Goal: Information Seeking & Learning: Compare options

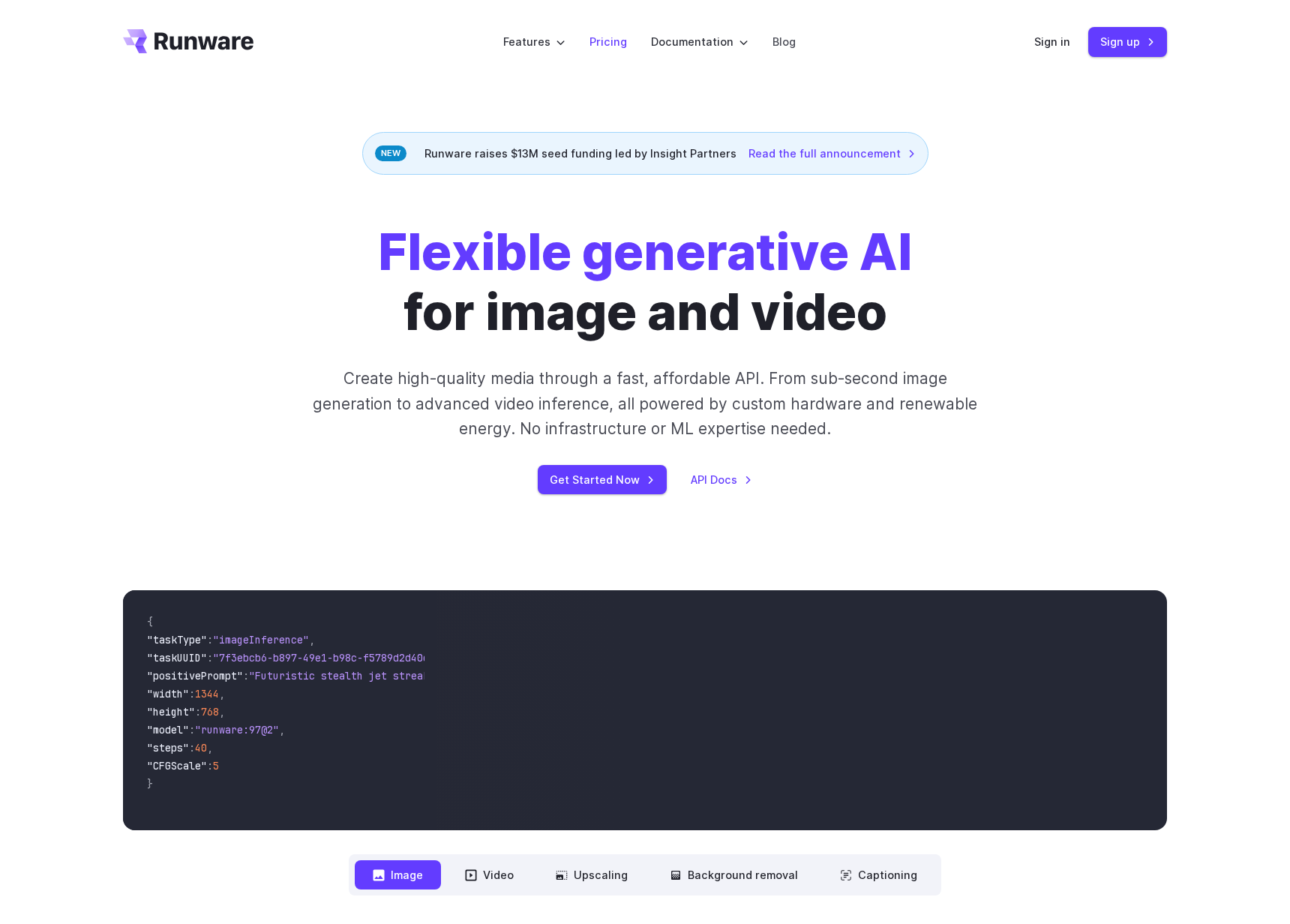
click at [605, 42] on link "Pricing" at bounding box center [608, 41] width 37 height 18
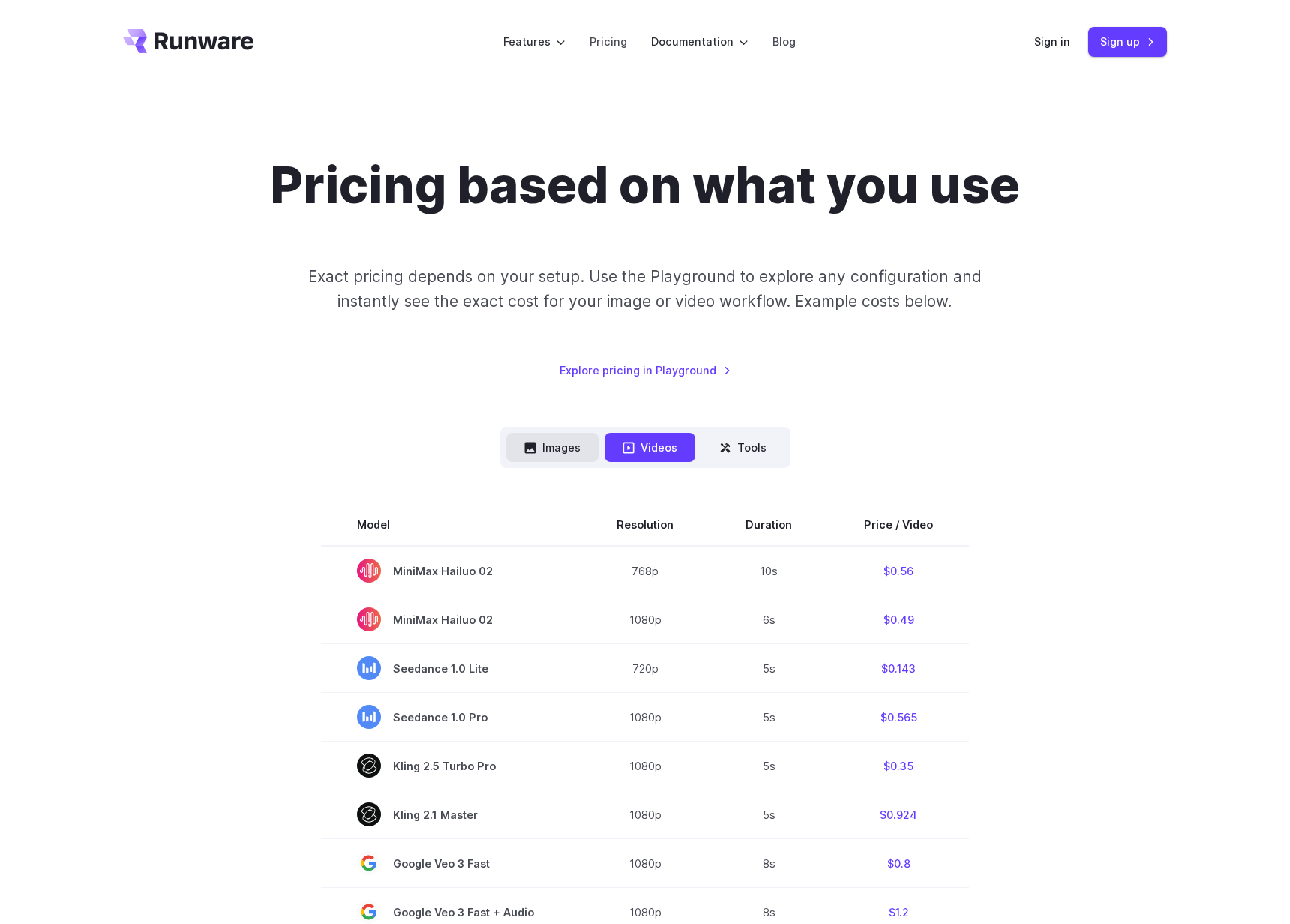
click at [579, 452] on button "Images" at bounding box center [552, 448] width 92 height 29
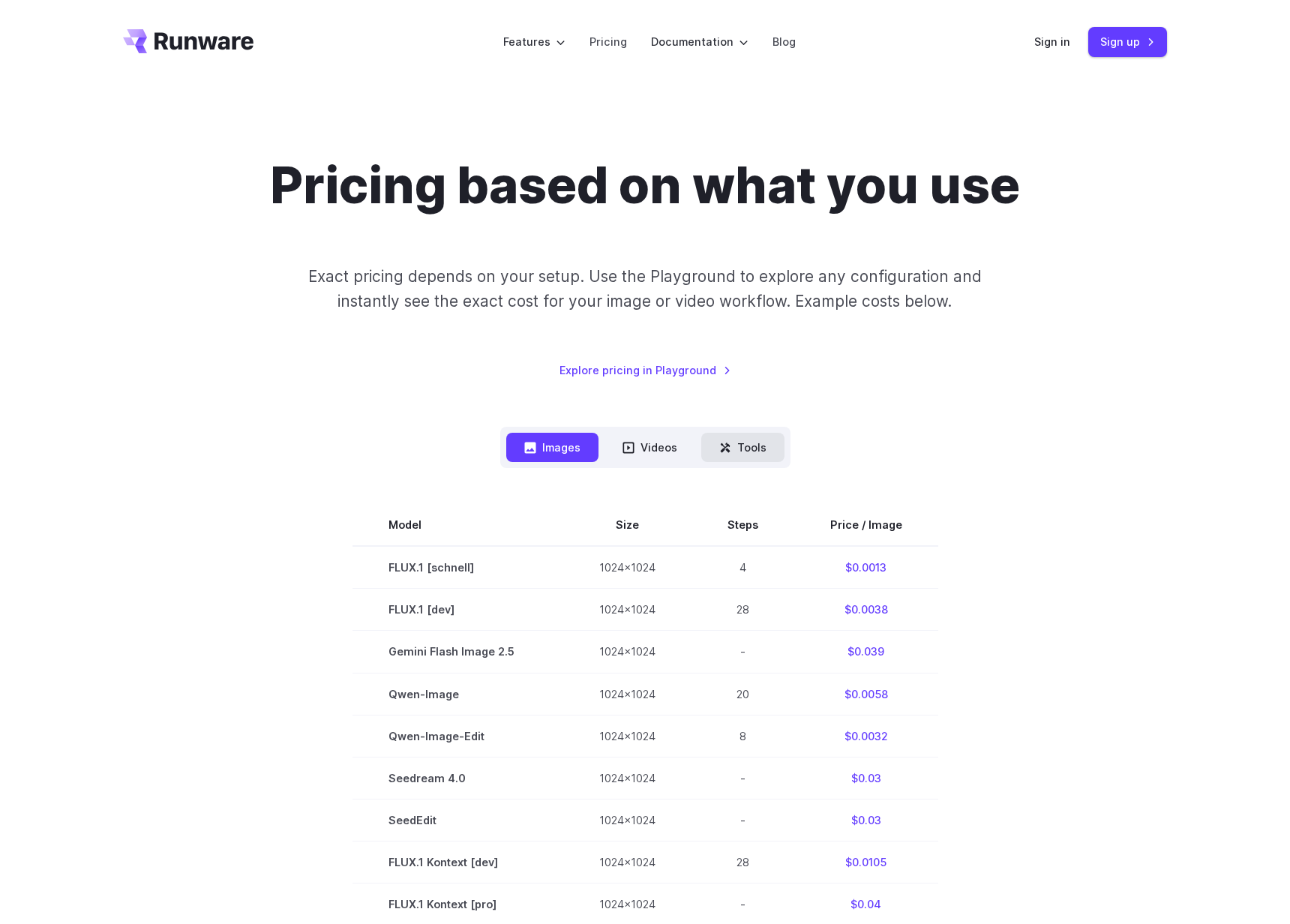
click at [751, 442] on button "Tools" at bounding box center [743, 448] width 83 height 29
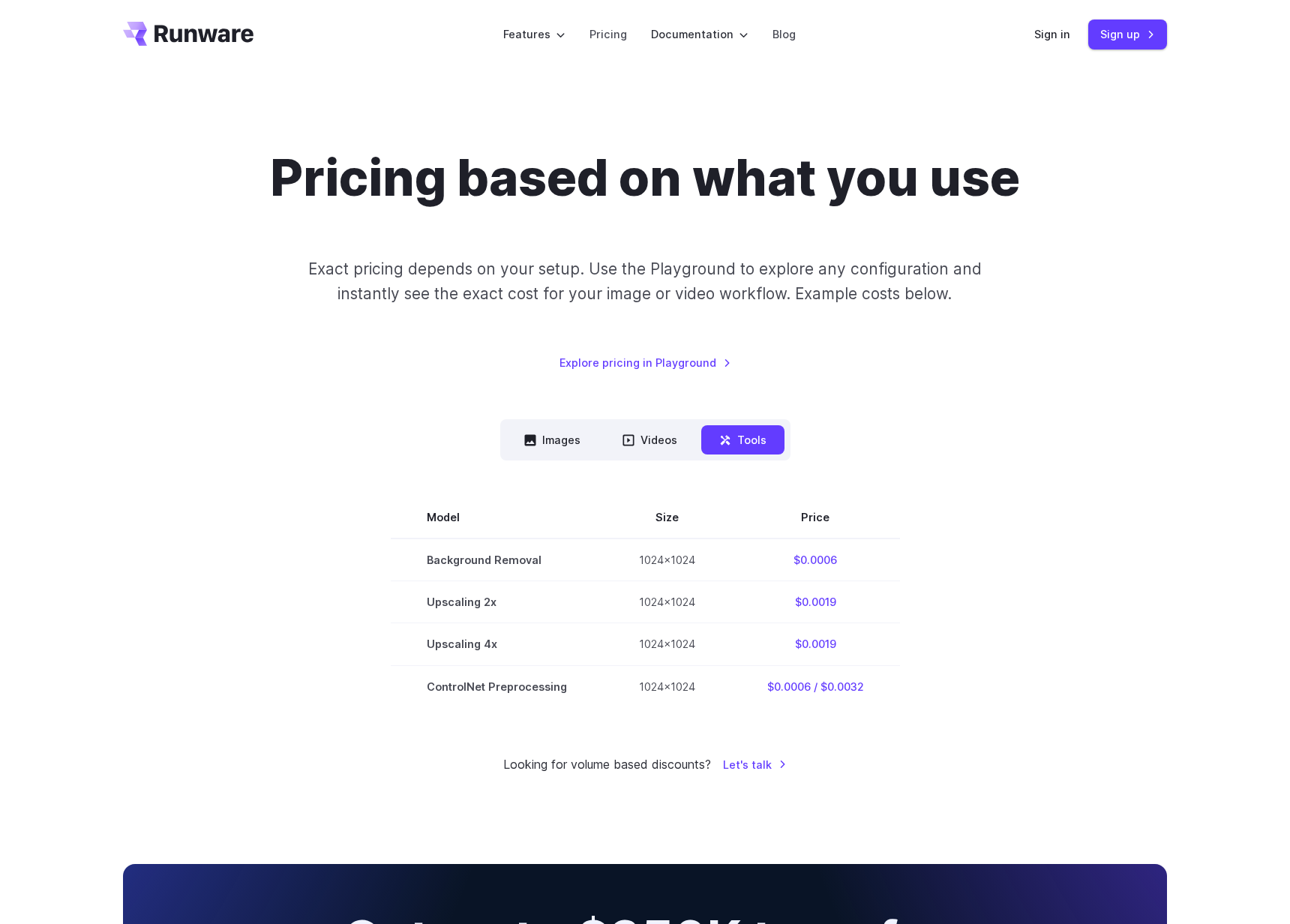
scroll to position [5, 0]
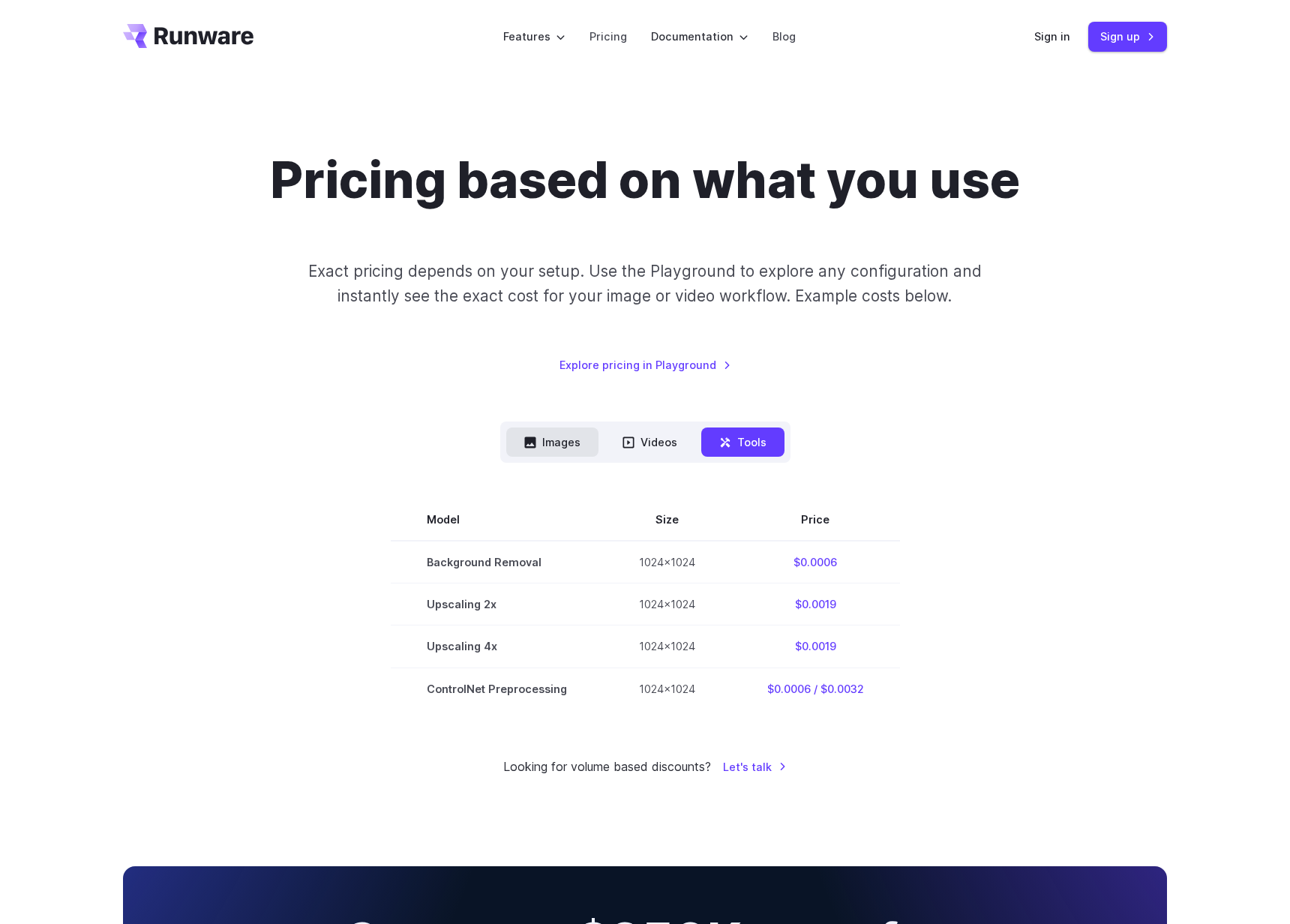
click at [566, 434] on button "Images" at bounding box center [552, 442] width 92 height 29
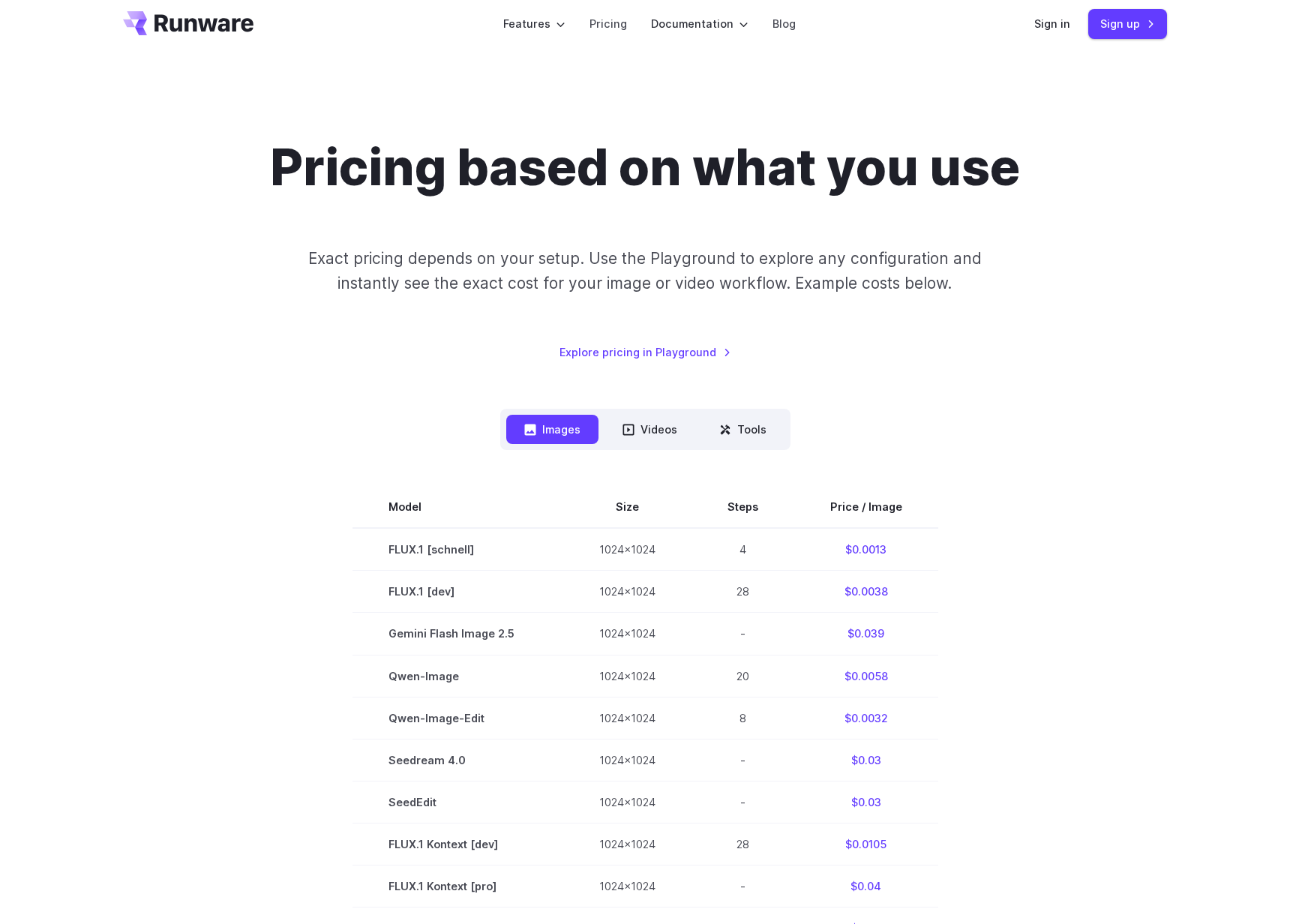
scroll to position [0, 0]
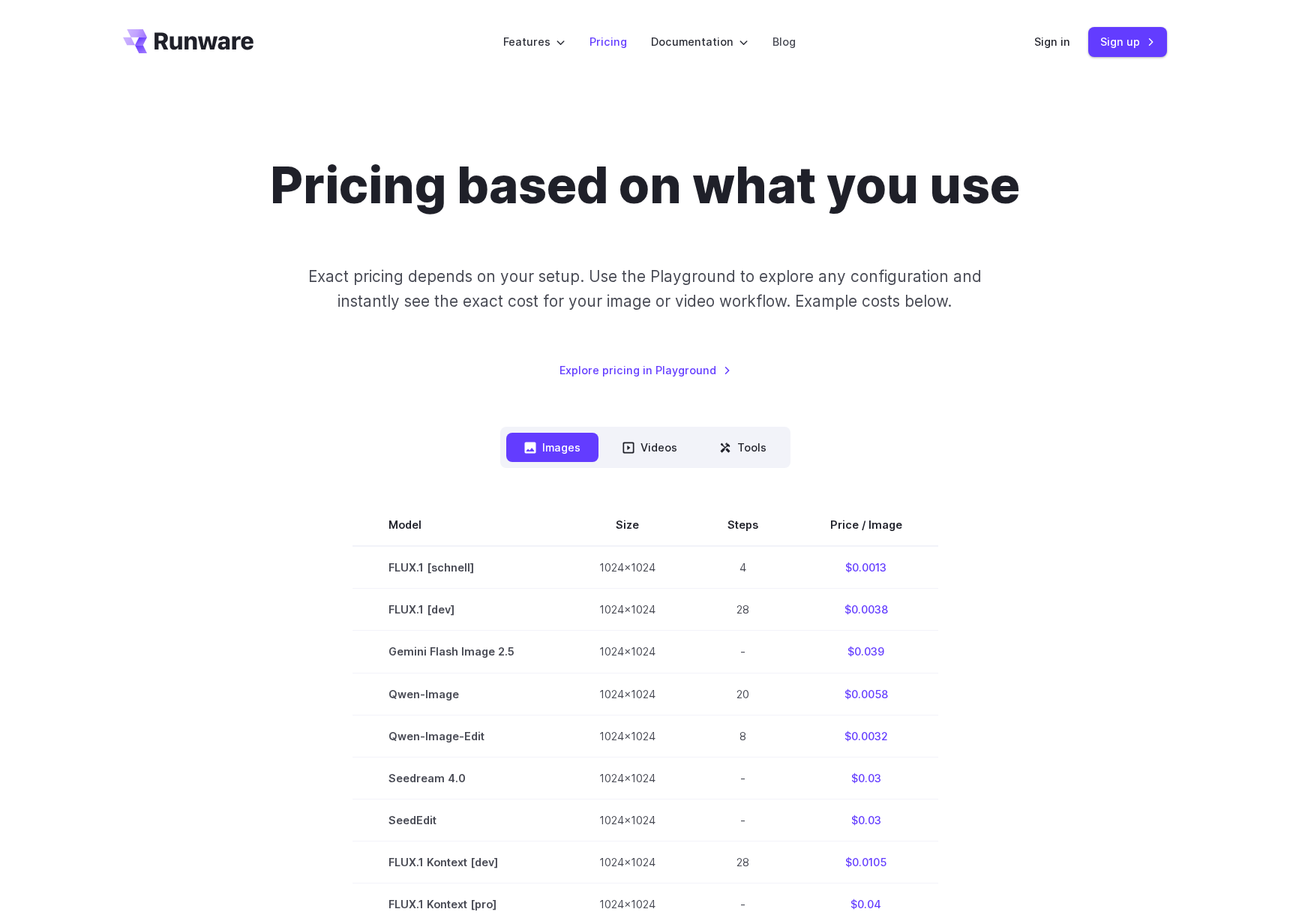
click at [620, 42] on link "Pricing" at bounding box center [608, 41] width 37 height 18
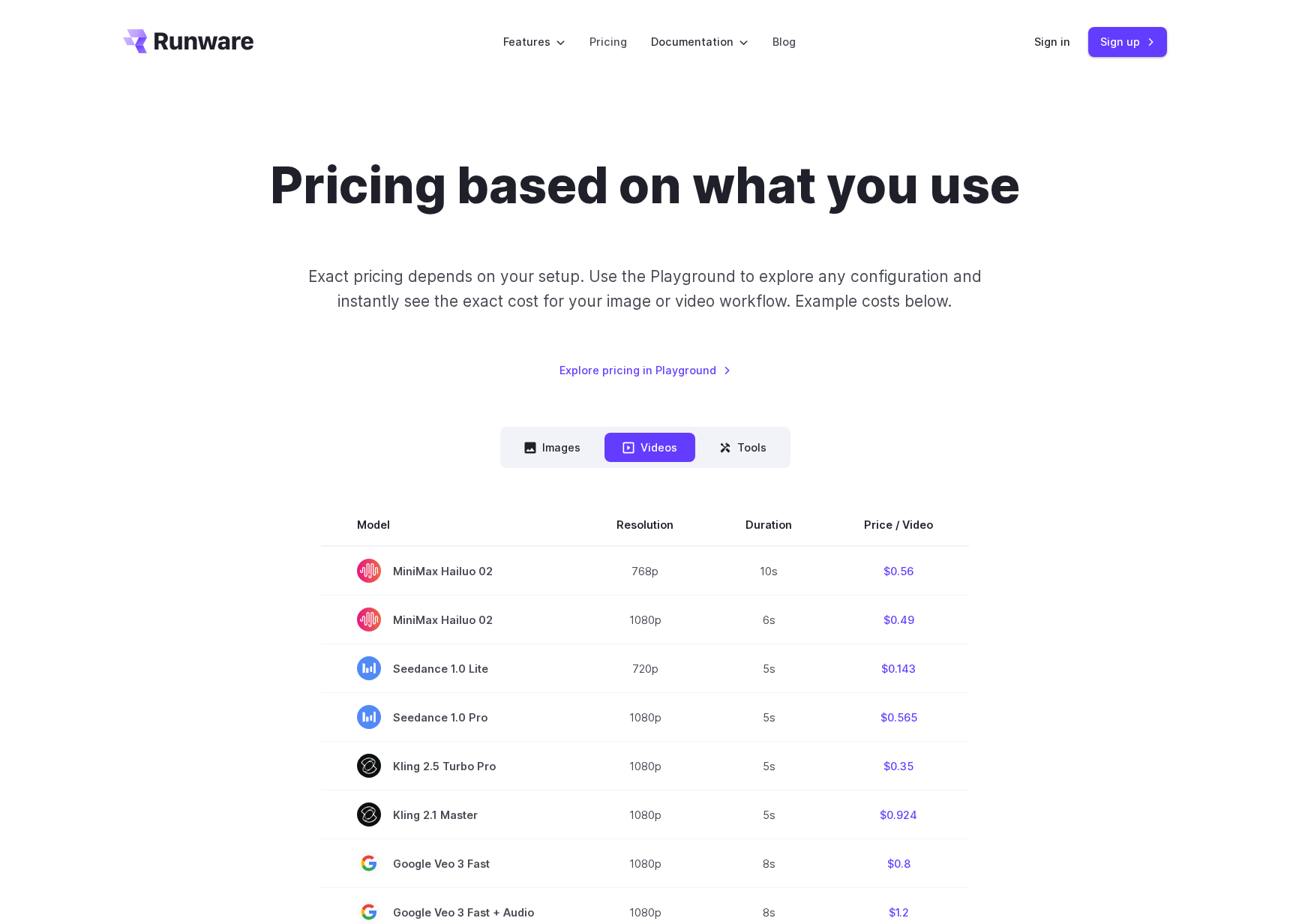
scroll to position [7, 0]
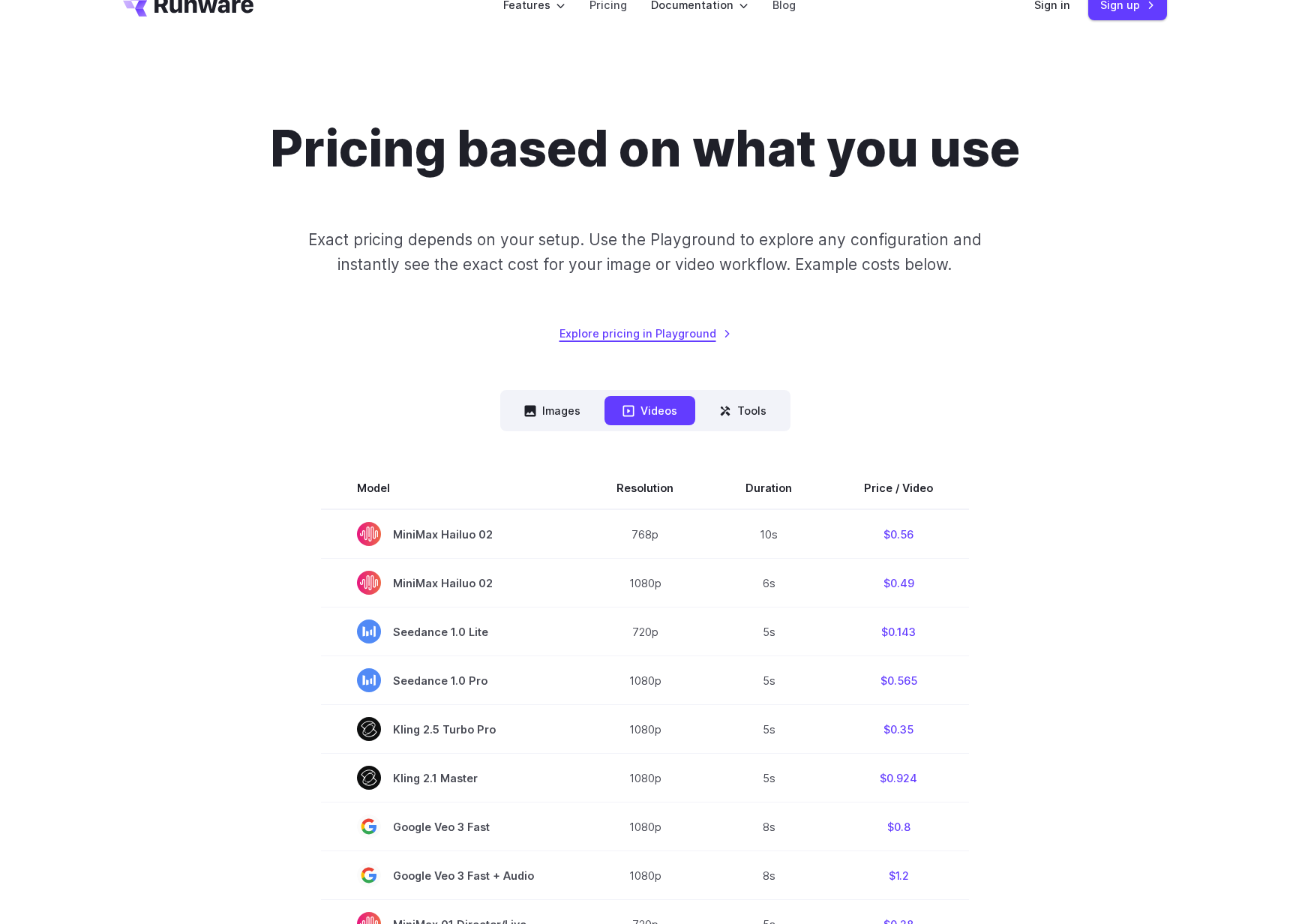
click at [684, 335] on link "Explore pricing in Playground" at bounding box center [645, 333] width 172 height 18
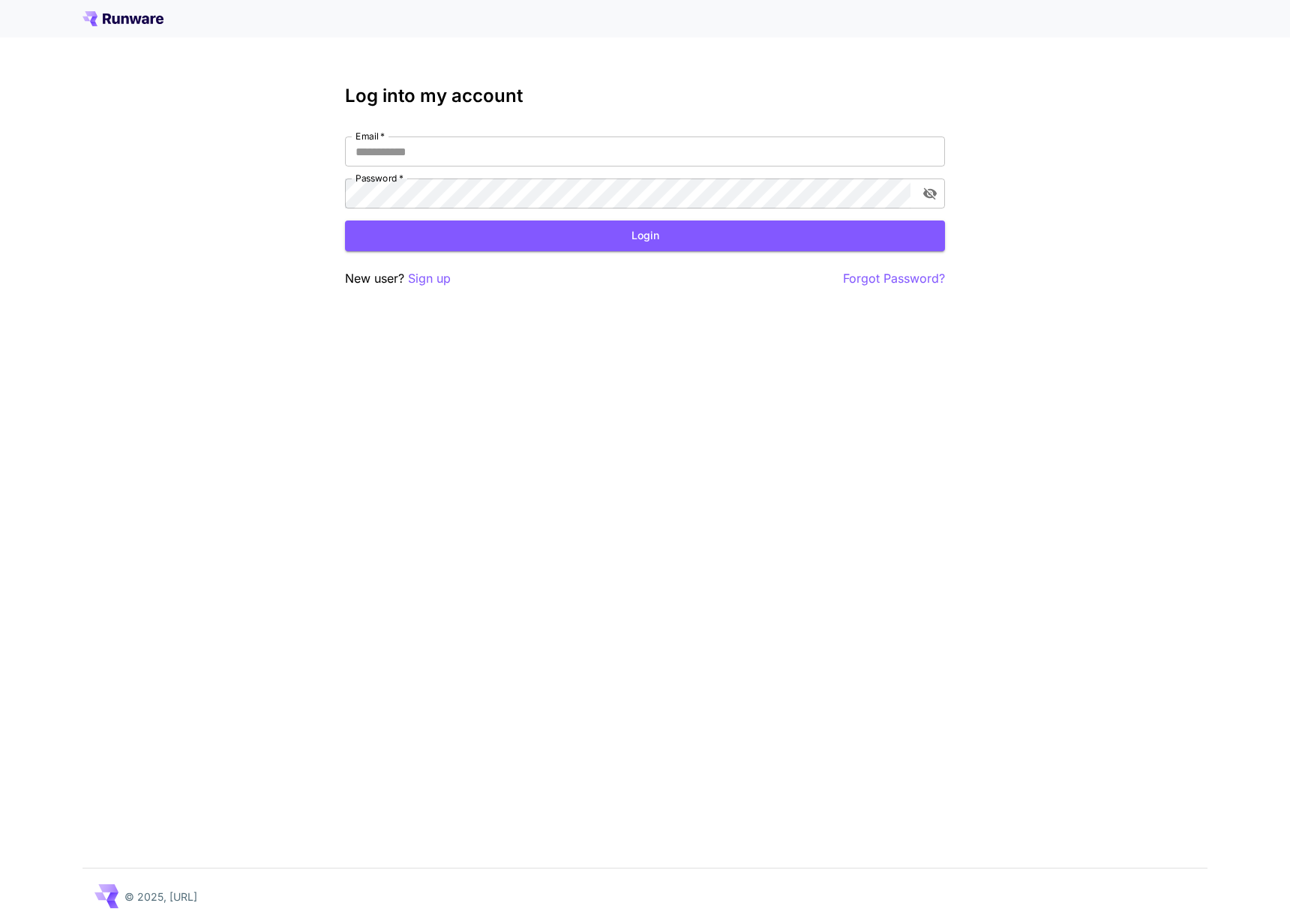
type input "**********"
click at [666, 237] on button "Login" at bounding box center [645, 236] width 600 height 30
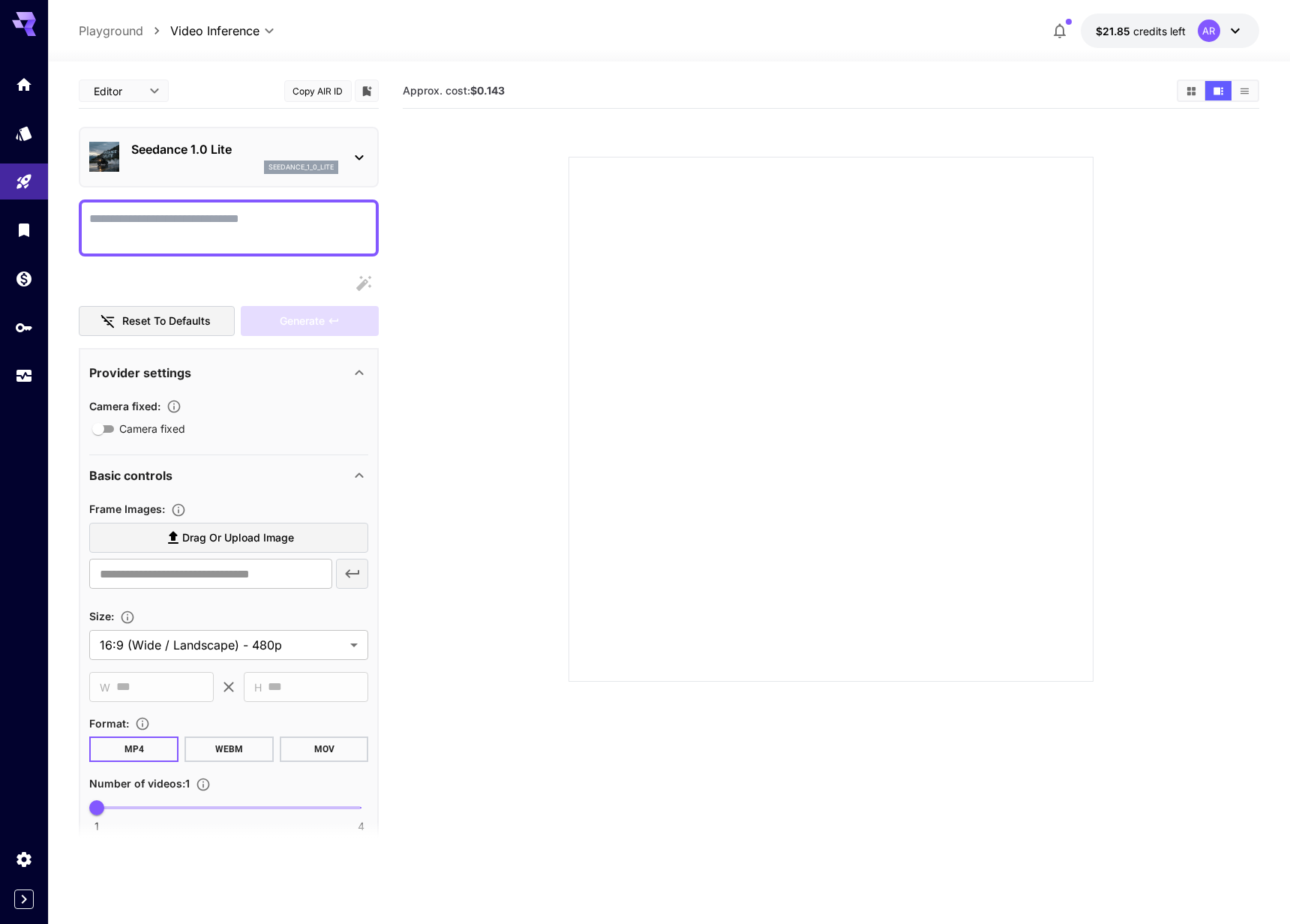
click at [360, 155] on icon at bounding box center [360, 158] width 18 height 18
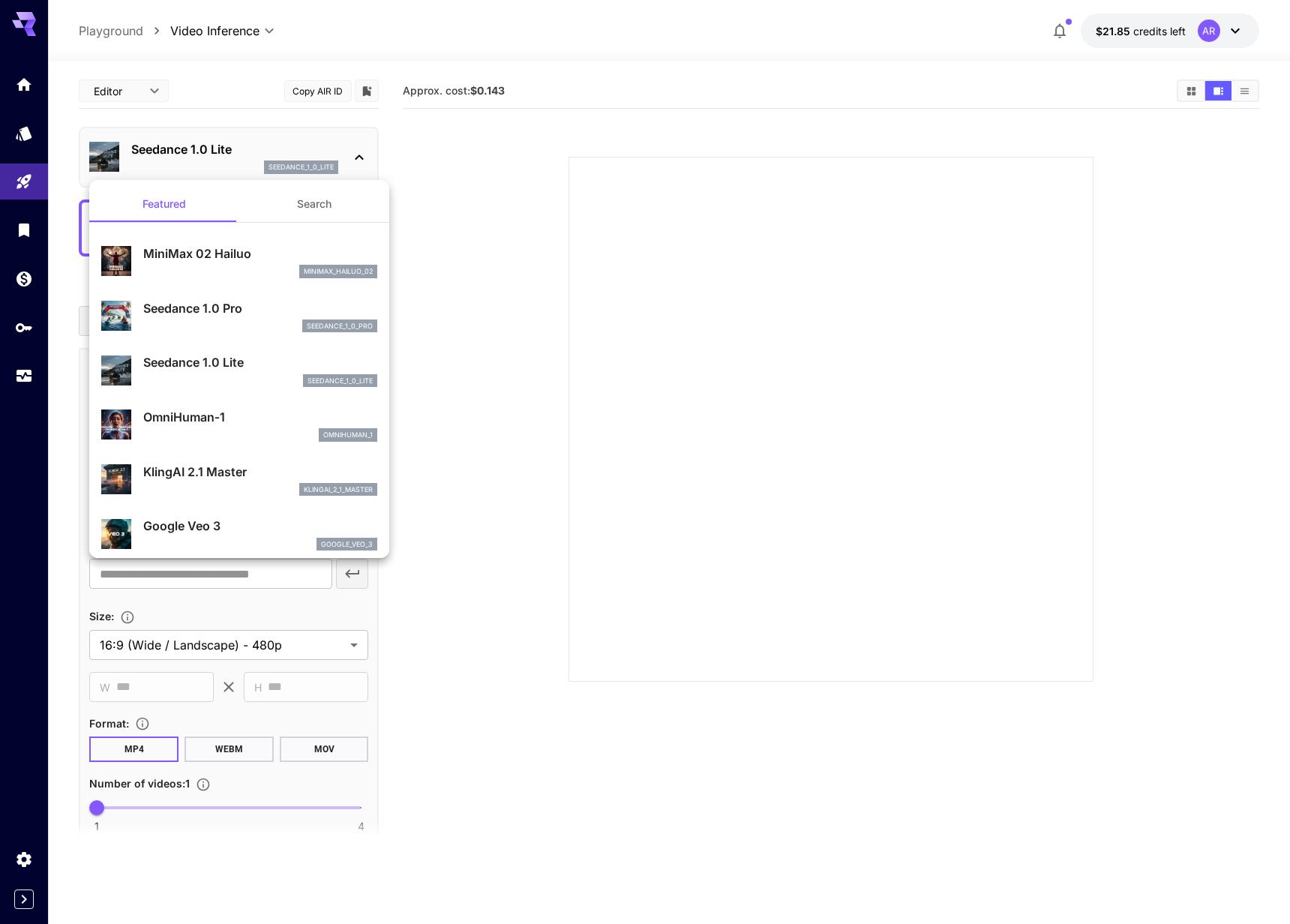
click at [427, 153] on div at bounding box center [645, 462] width 1290 height 924
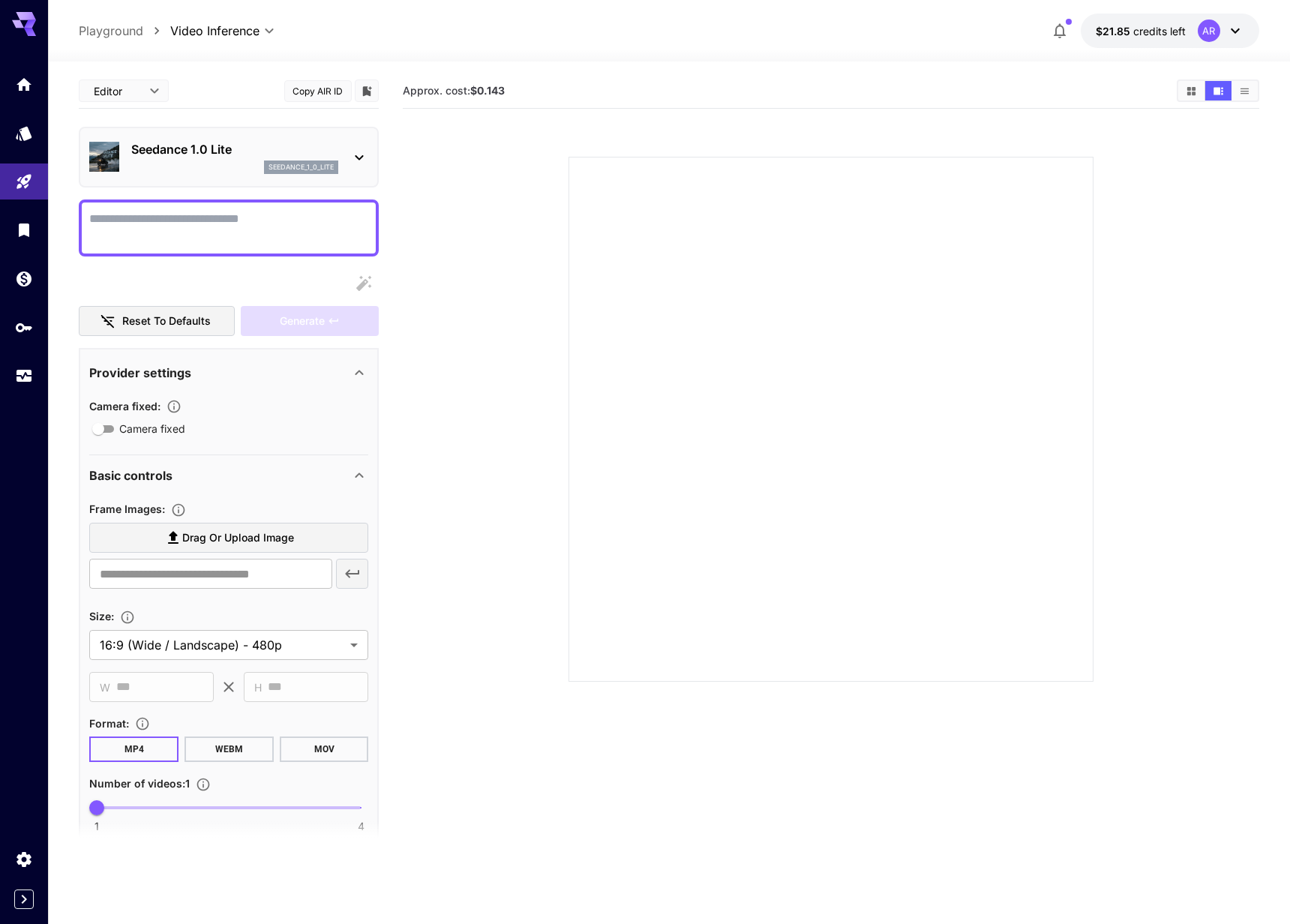
click at [370, 156] on div "Seedance 1.0 Lite seedance_1_0_lite" at bounding box center [229, 157] width 300 height 61
click at [23, 91] on div "Home" at bounding box center [24, 107] width 43 height 34
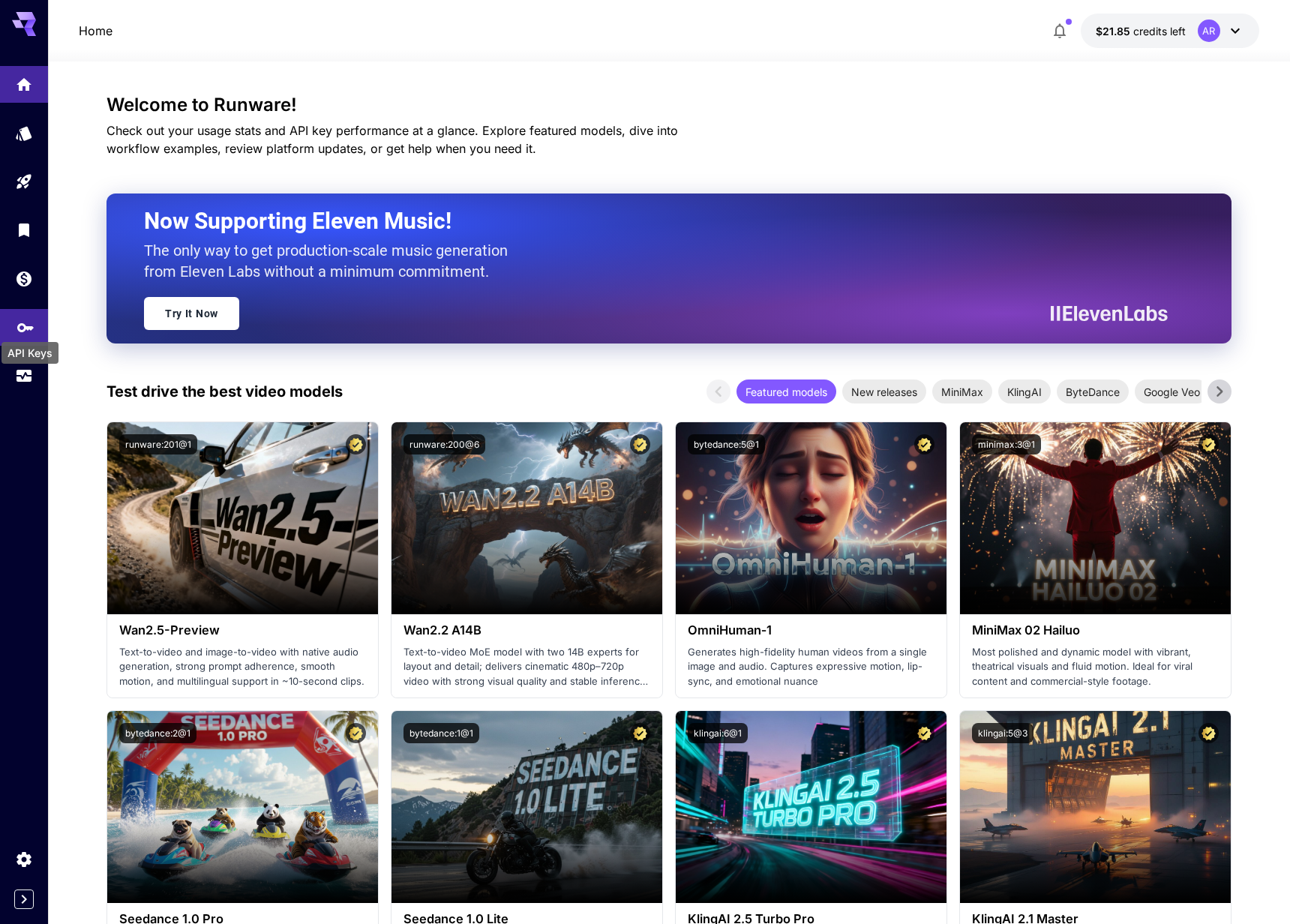
click at [24, 322] on icon "API Keys" at bounding box center [26, 323] width 17 height 9
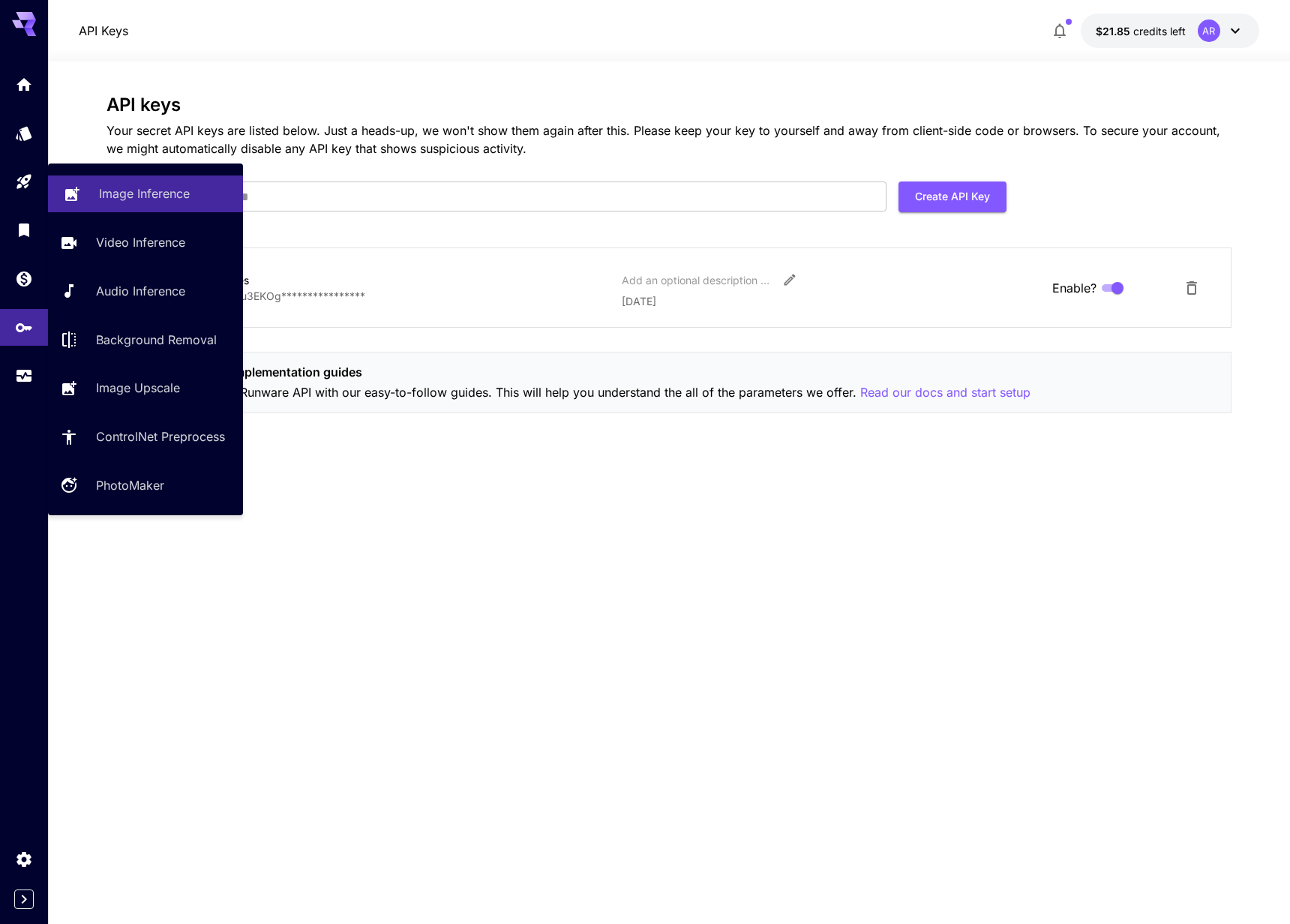
click at [88, 193] on link "Image Inference" at bounding box center [146, 194] width 195 height 37
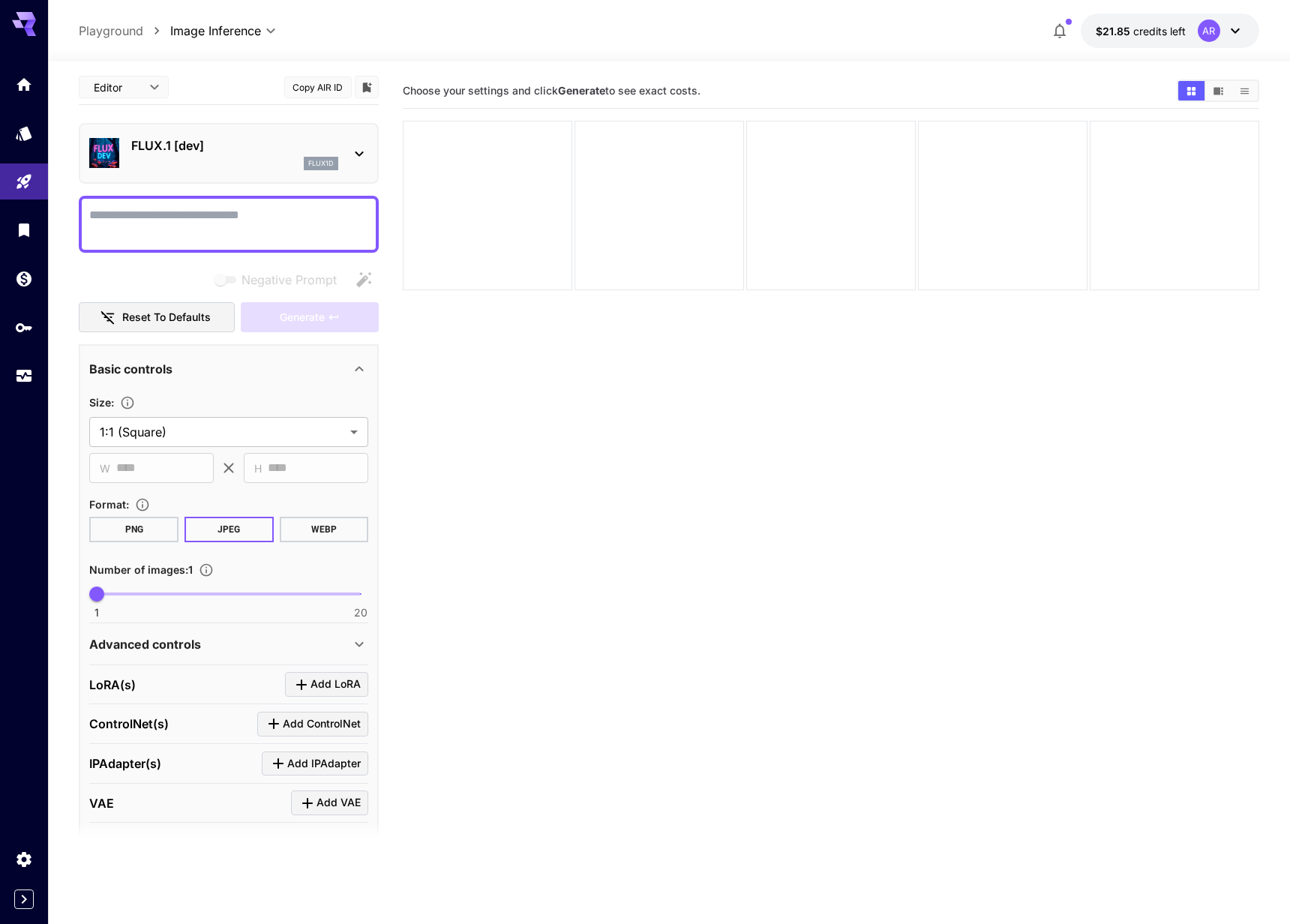
scroll to position [2, 0]
click at [359, 150] on icon at bounding box center [360, 156] width 18 height 18
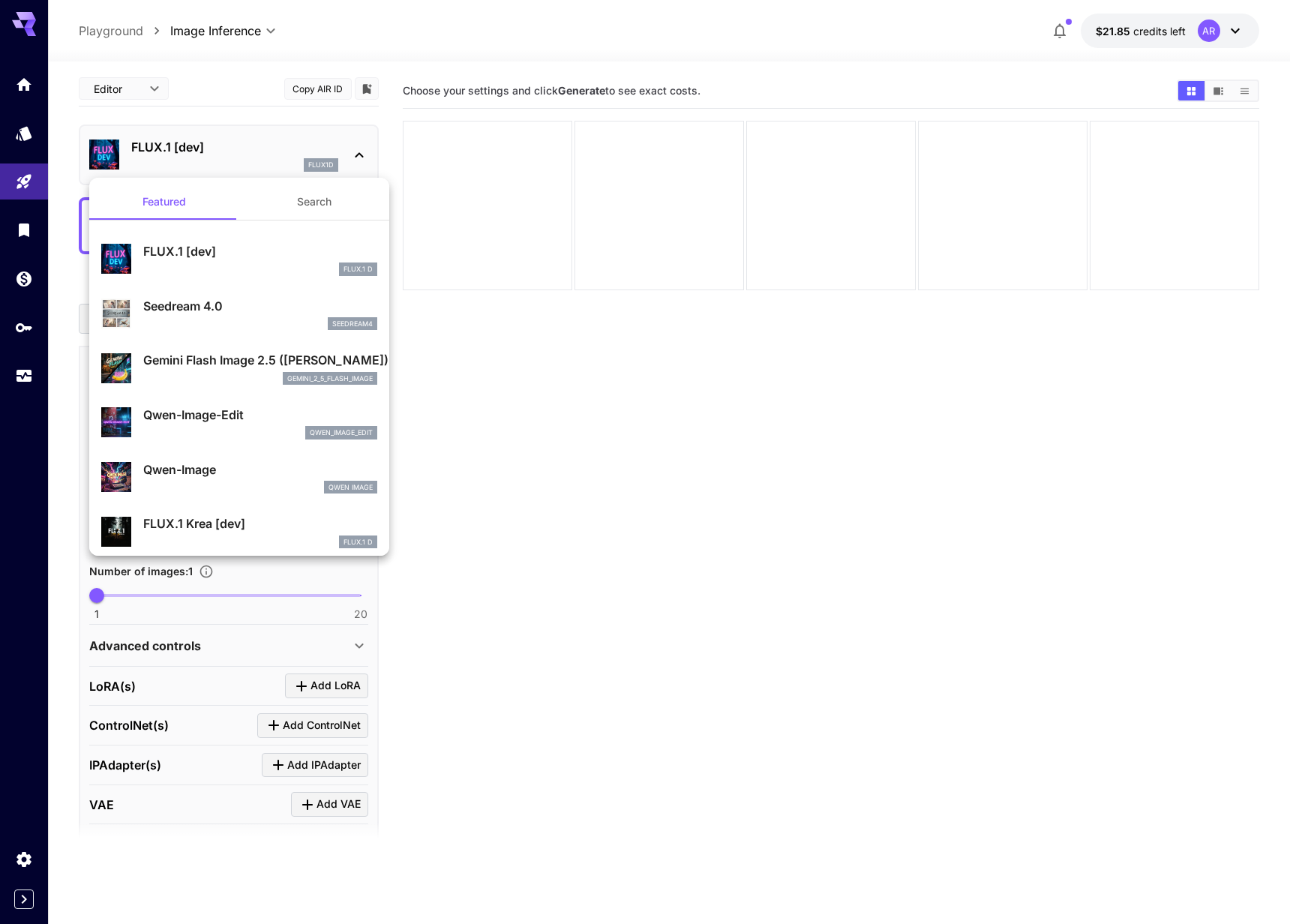
click at [396, 54] on div at bounding box center [645, 462] width 1290 height 924
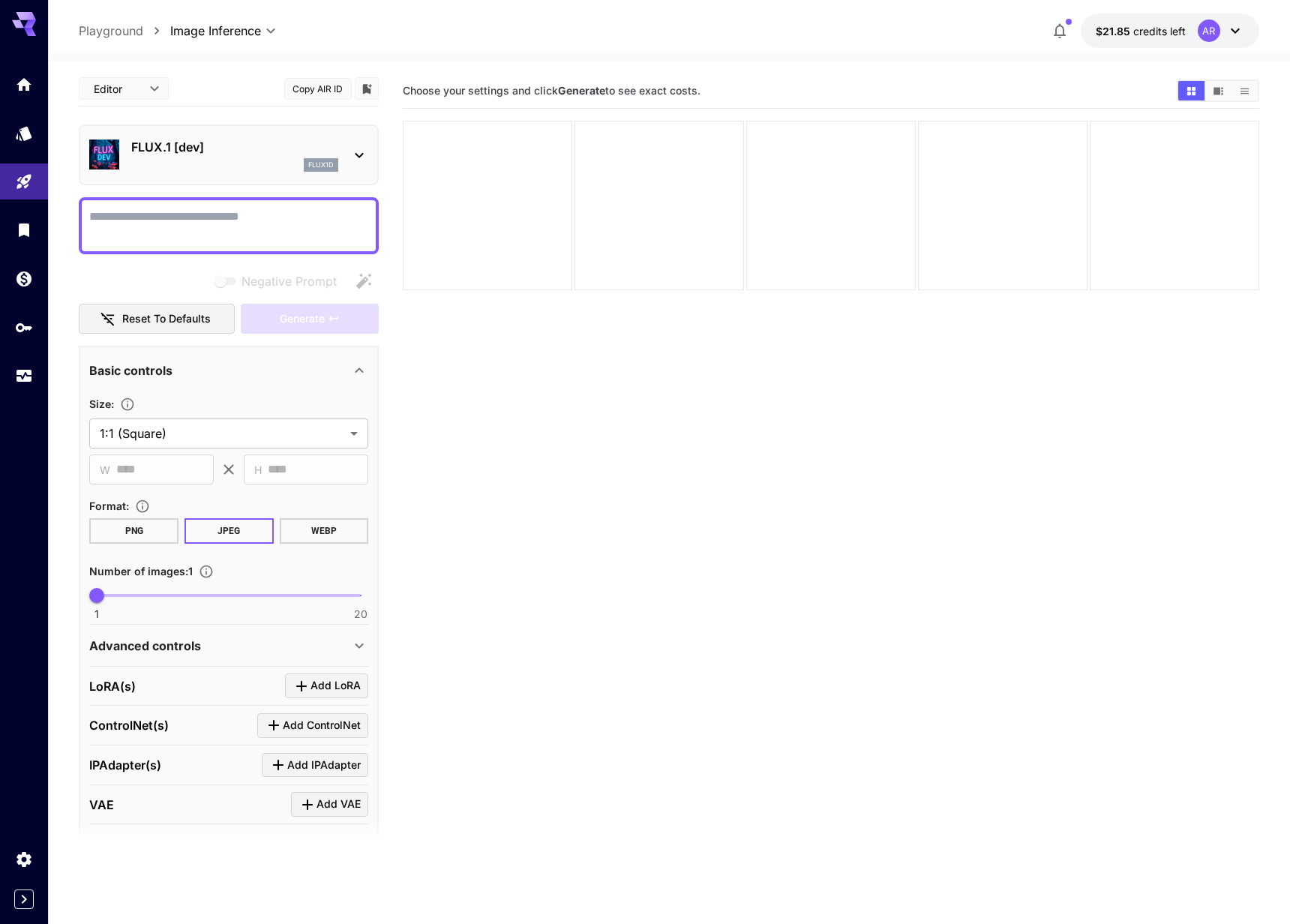
scroll to position [0, 0]
click at [28, 32] on icon at bounding box center [30, 31] width 12 height 8
click at [359, 149] on icon at bounding box center [360, 158] width 18 height 18
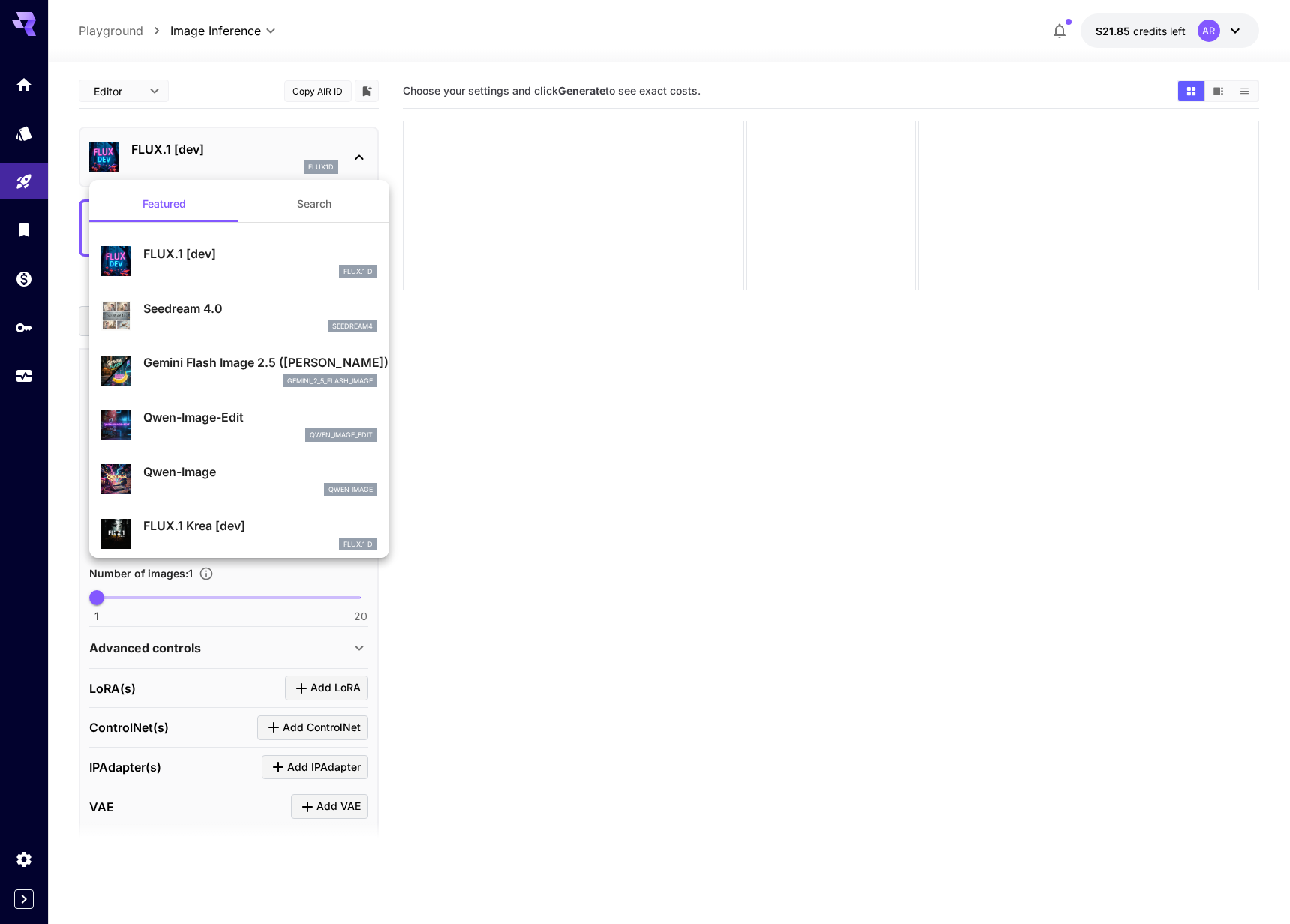
click at [323, 202] on button "Search" at bounding box center [314, 204] width 150 height 36
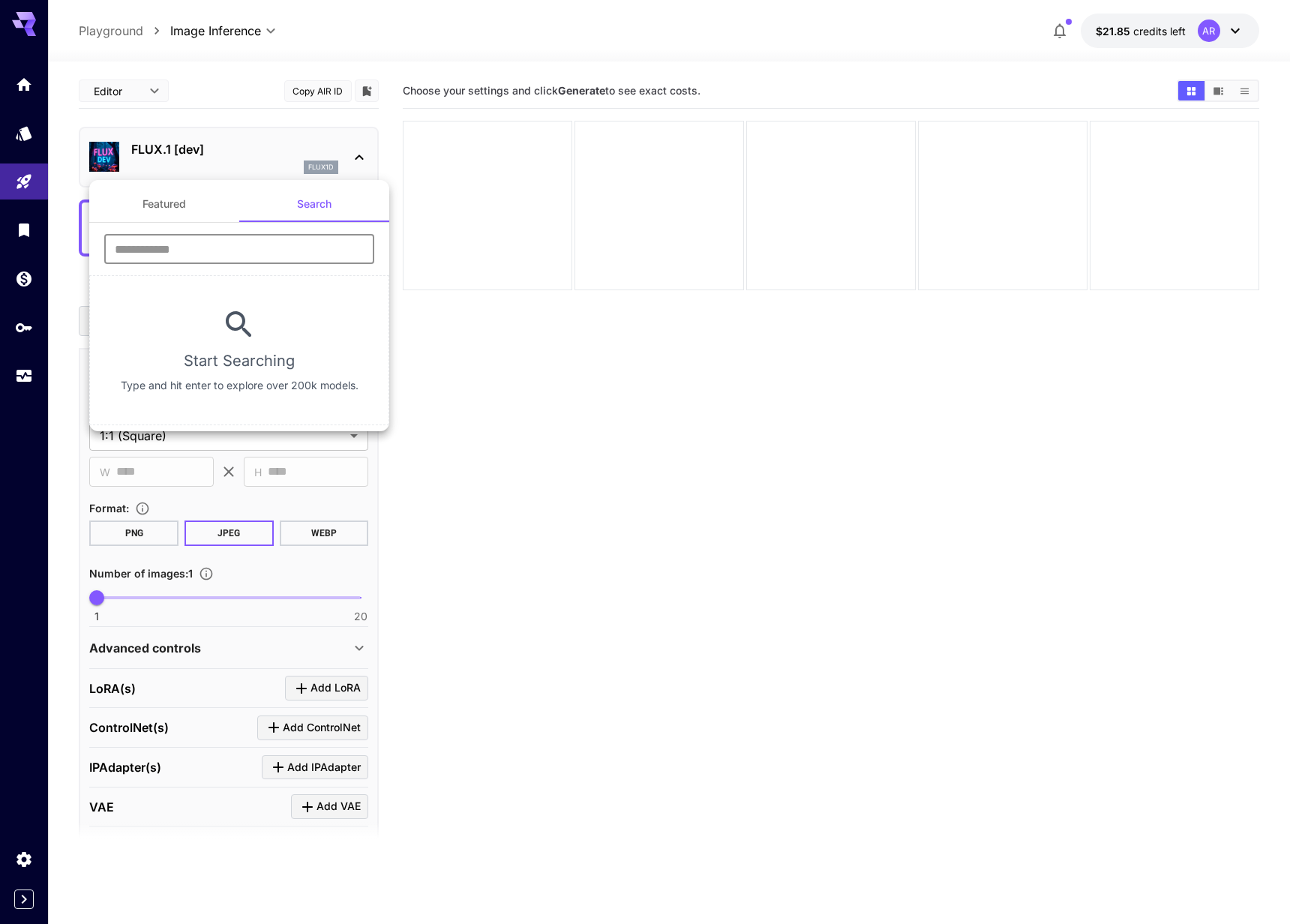
click at [245, 242] on input "text" at bounding box center [239, 249] width 270 height 30
paste input "**********"
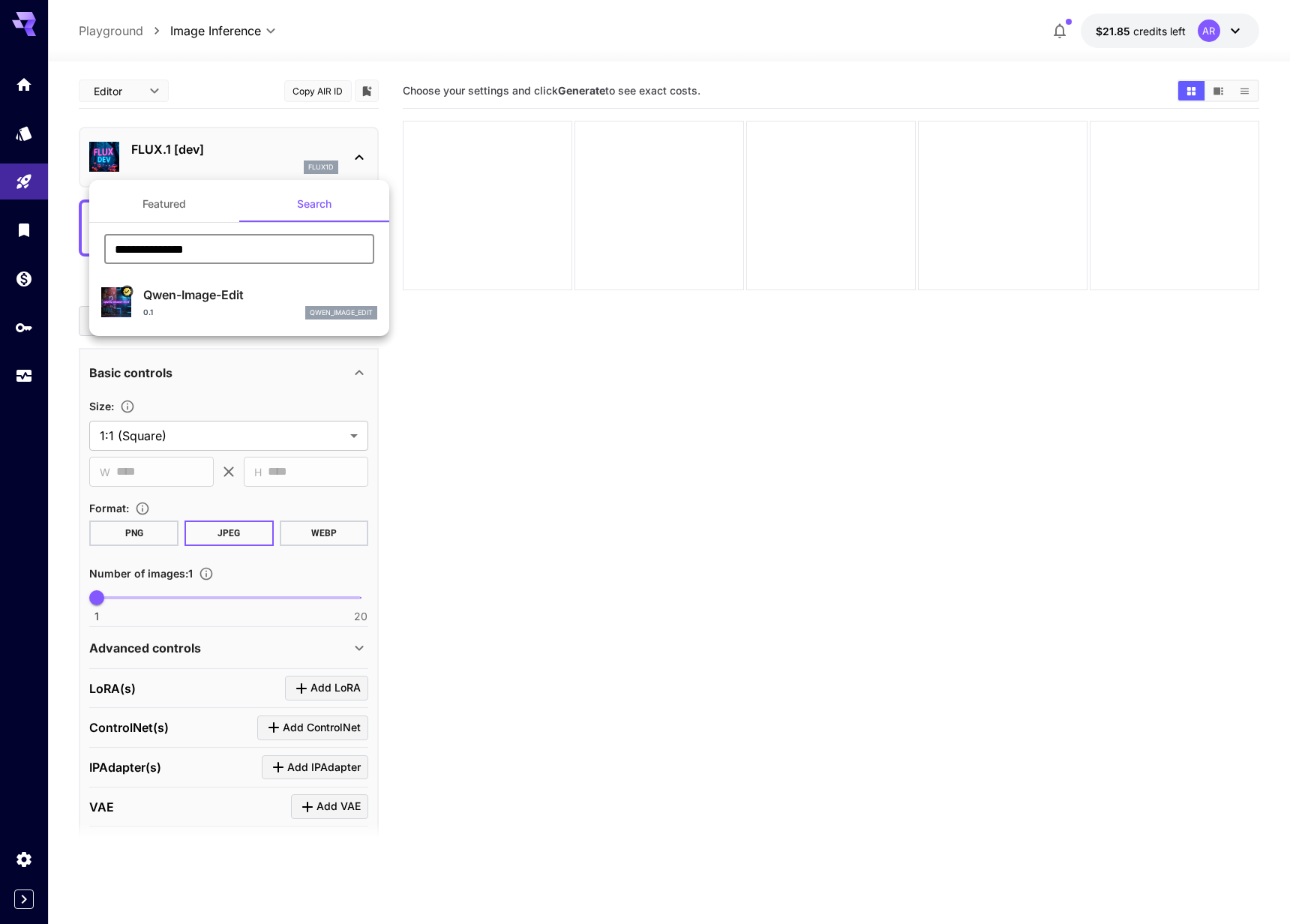
type input "**********"
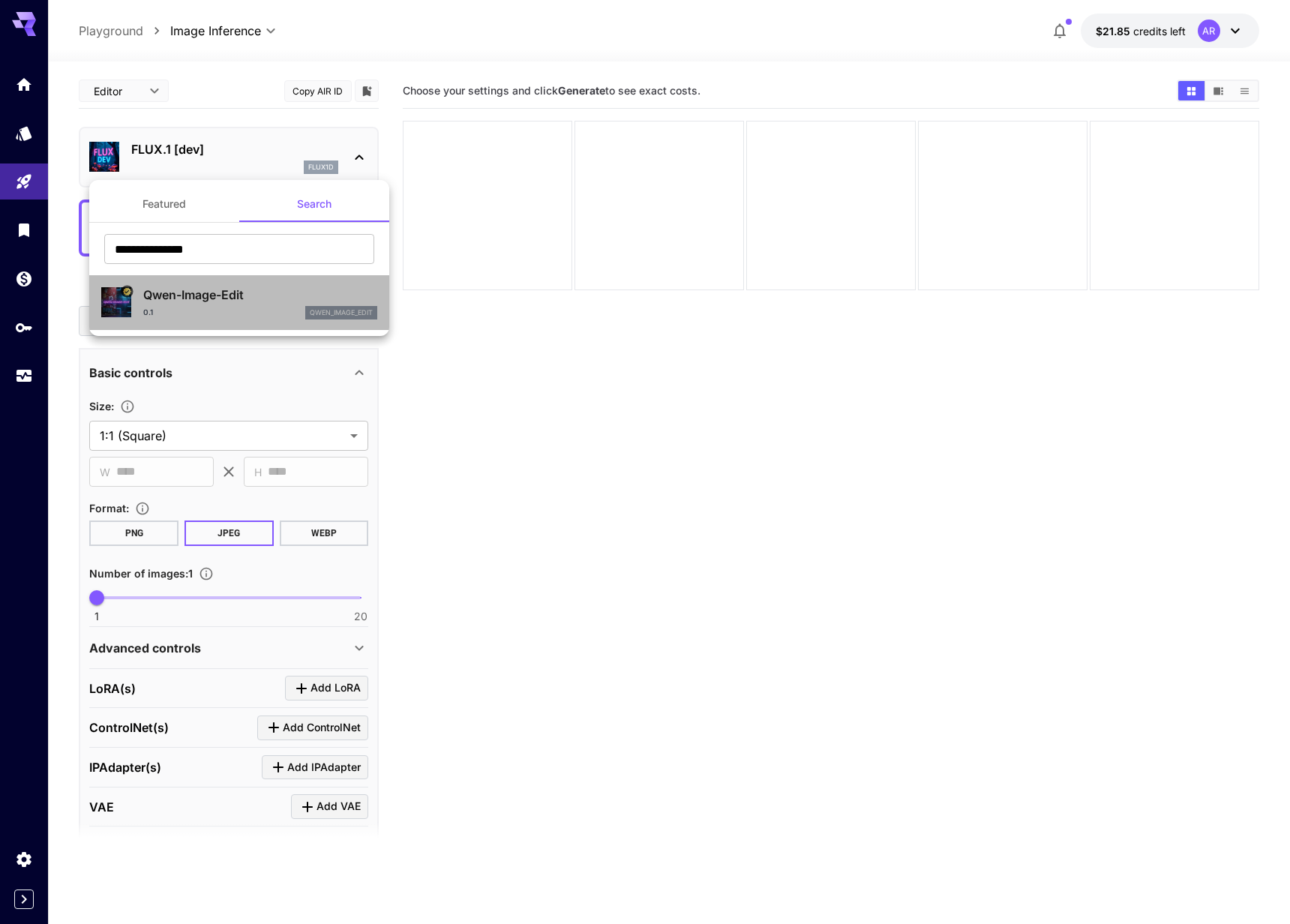
click at [236, 297] on p "Qwen-Image-Edit" at bounding box center [260, 295] width 234 height 18
type input "*"
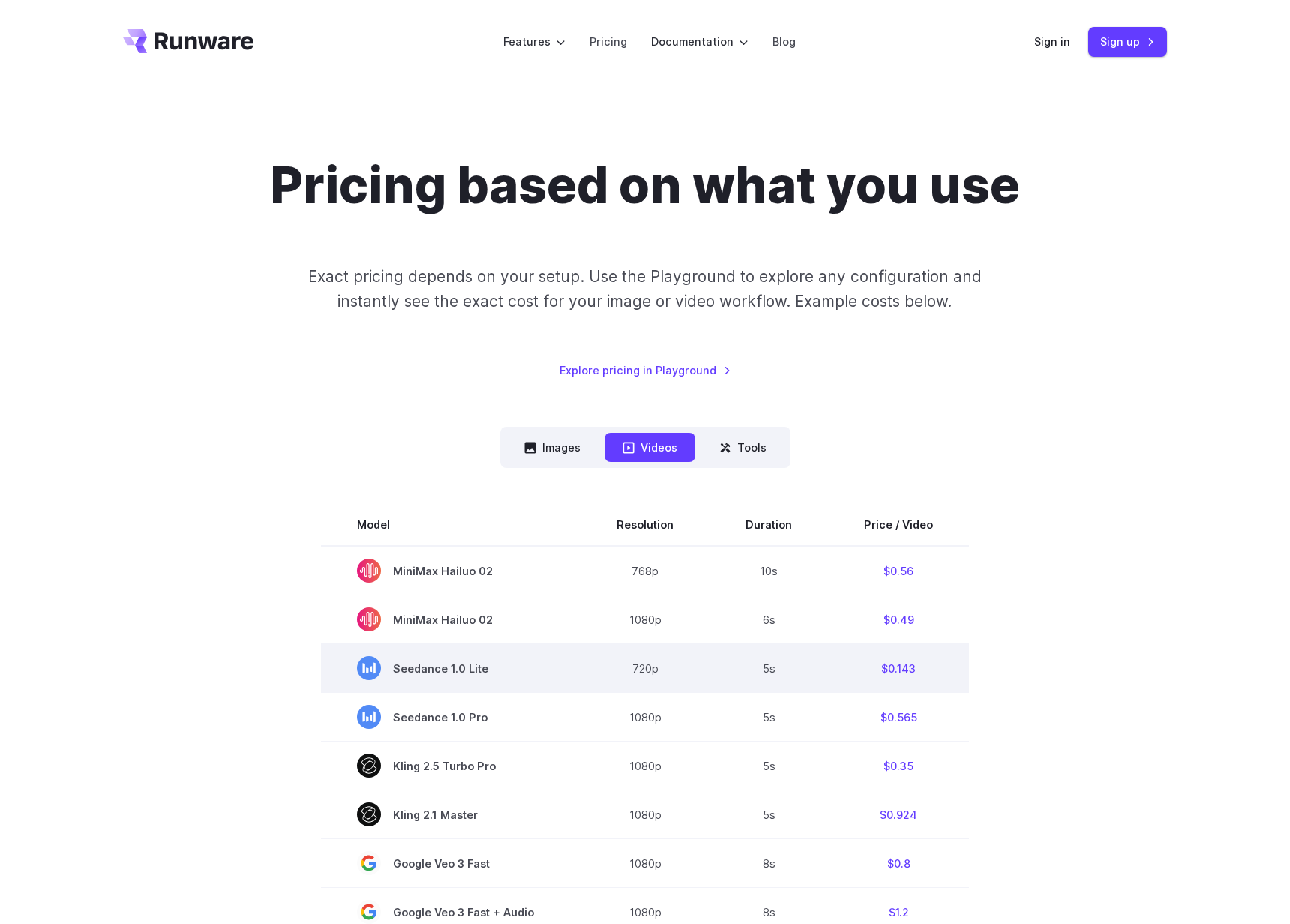
click at [454, 666] on span "Seedance 1.0 Lite" at bounding box center [451, 668] width 188 height 24
click at [491, 669] on span "Seedance 1.0 Lite" at bounding box center [451, 668] width 188 height 24
click at [465, 667] on span "Seedance 1.0 Lite" at bounding box center [451, 668] width 188 height 24
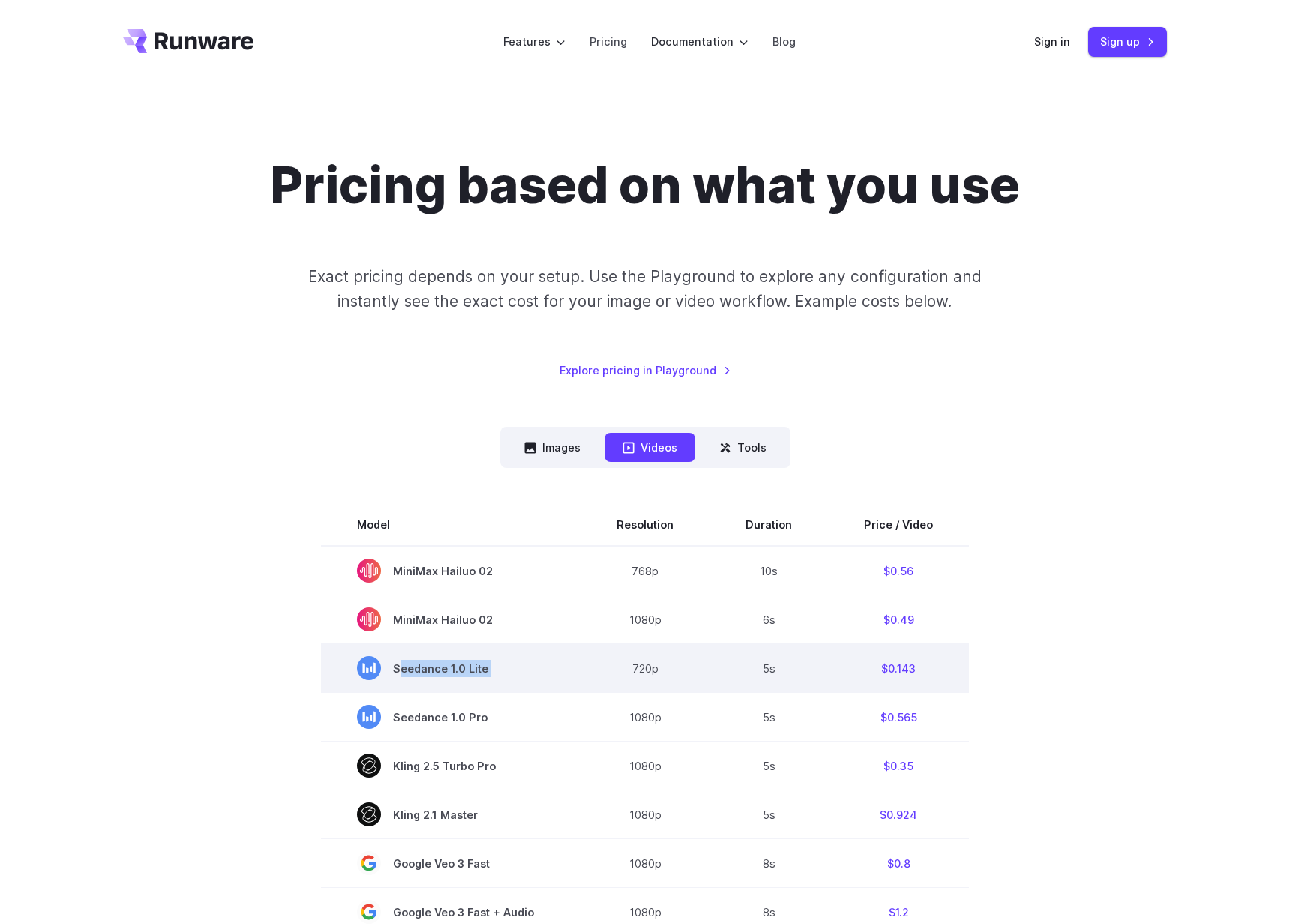
copy tr "Seedance 1.0 Lite"
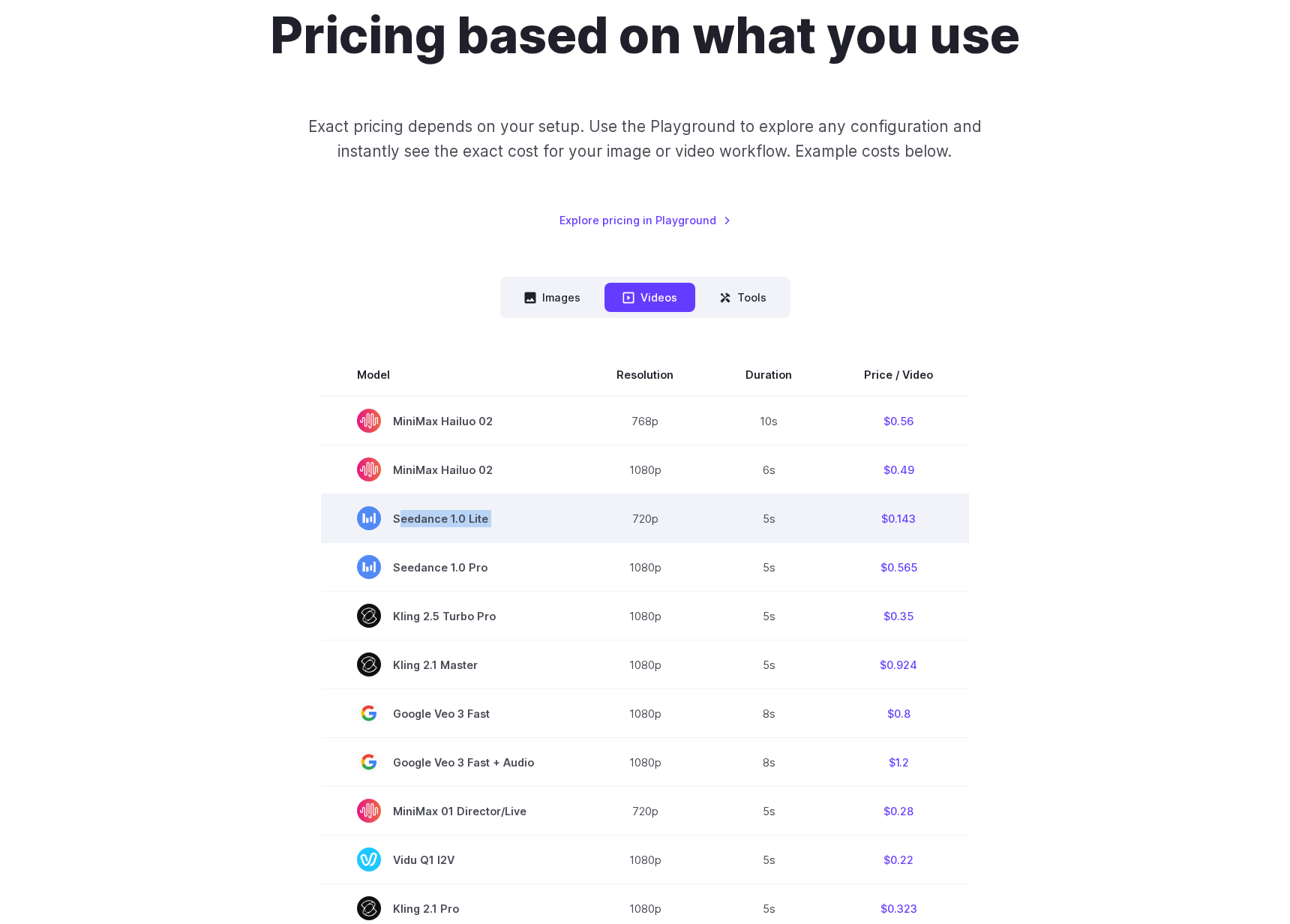
scroll to position [152, 0]
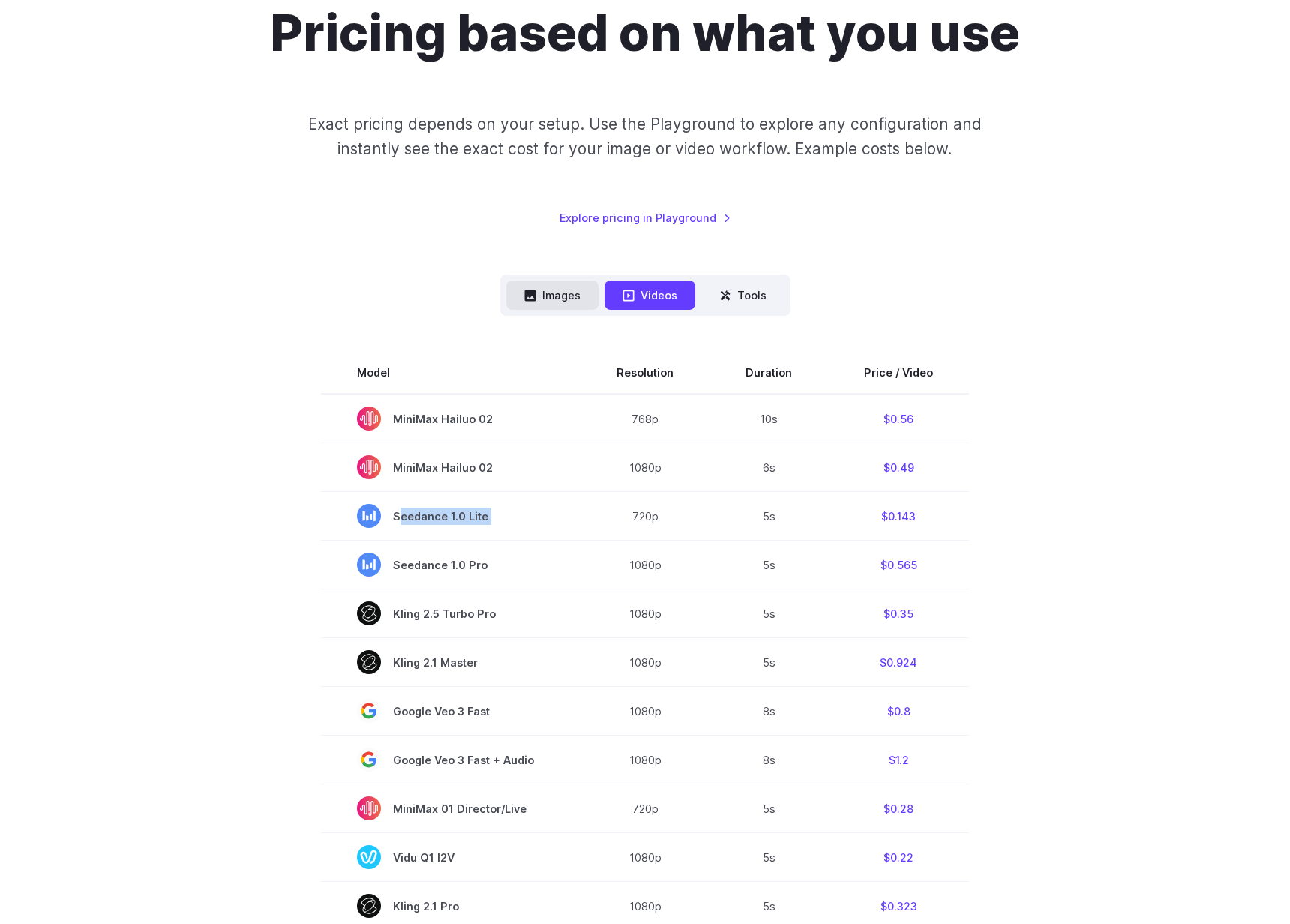
click at [575, 288] on button "Images" at bounding box center [552, 295] width 92 height 29
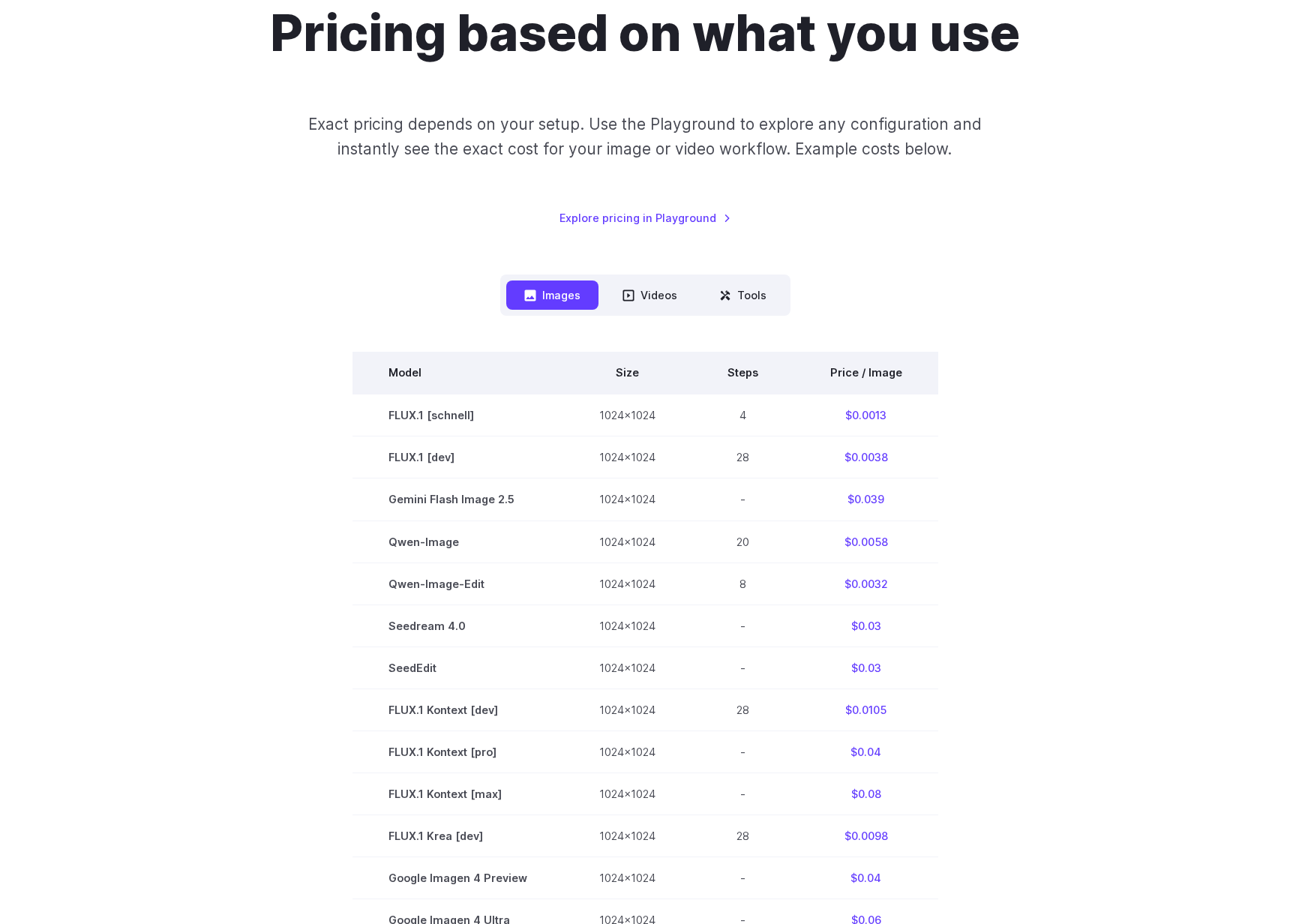
click at [881, 373] on th "Price / Image" at bounding box center [866, 372] width 144 height 42
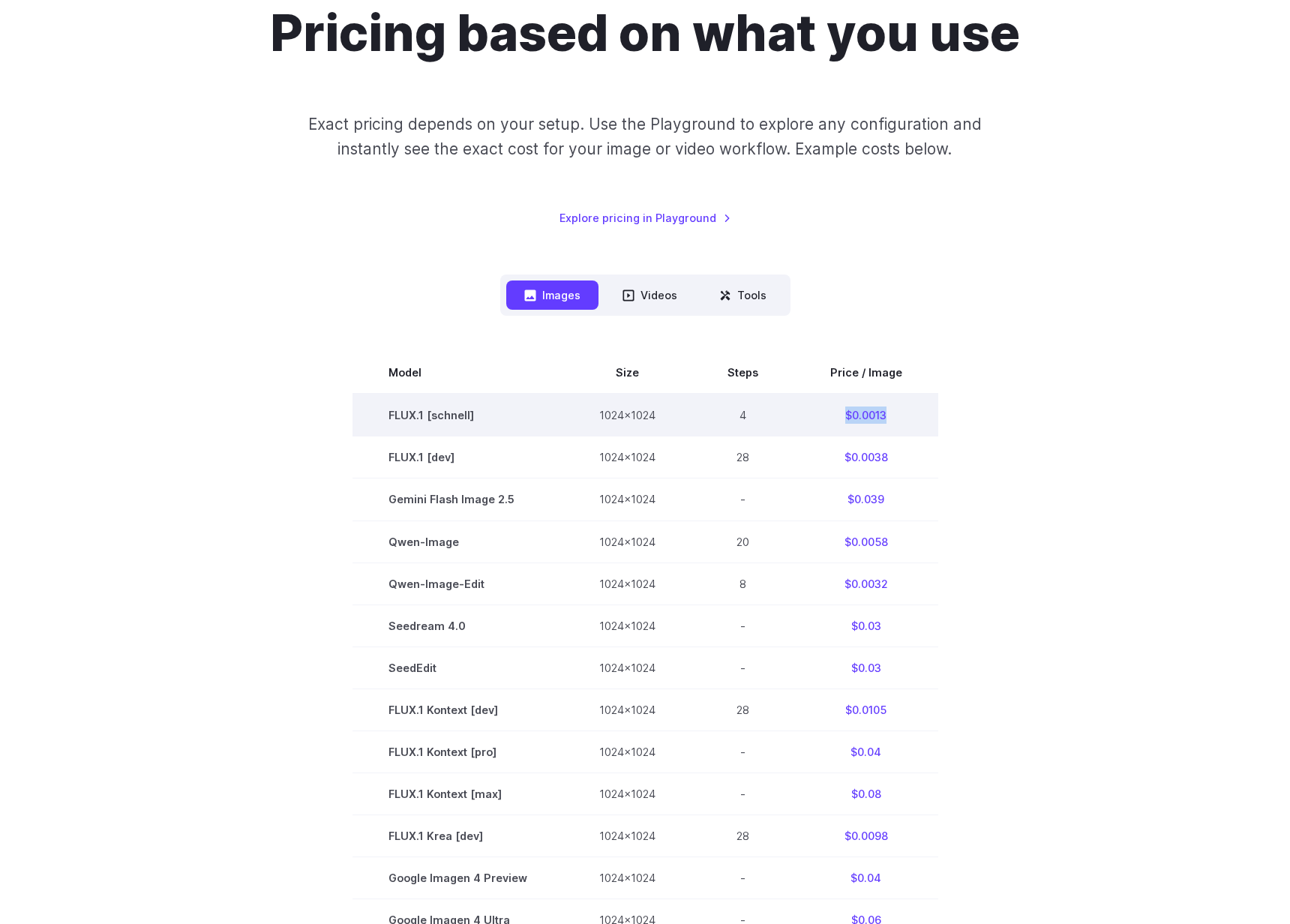
drag, startPoint x: 867, startPoint y: 413, endPoint x: 836, endPoint y: 415, distance: 31.1
click at [836, 415] on td "$0.0013" at bounding box center [866, 415] width 144 height 43
copy td "$0.0013"
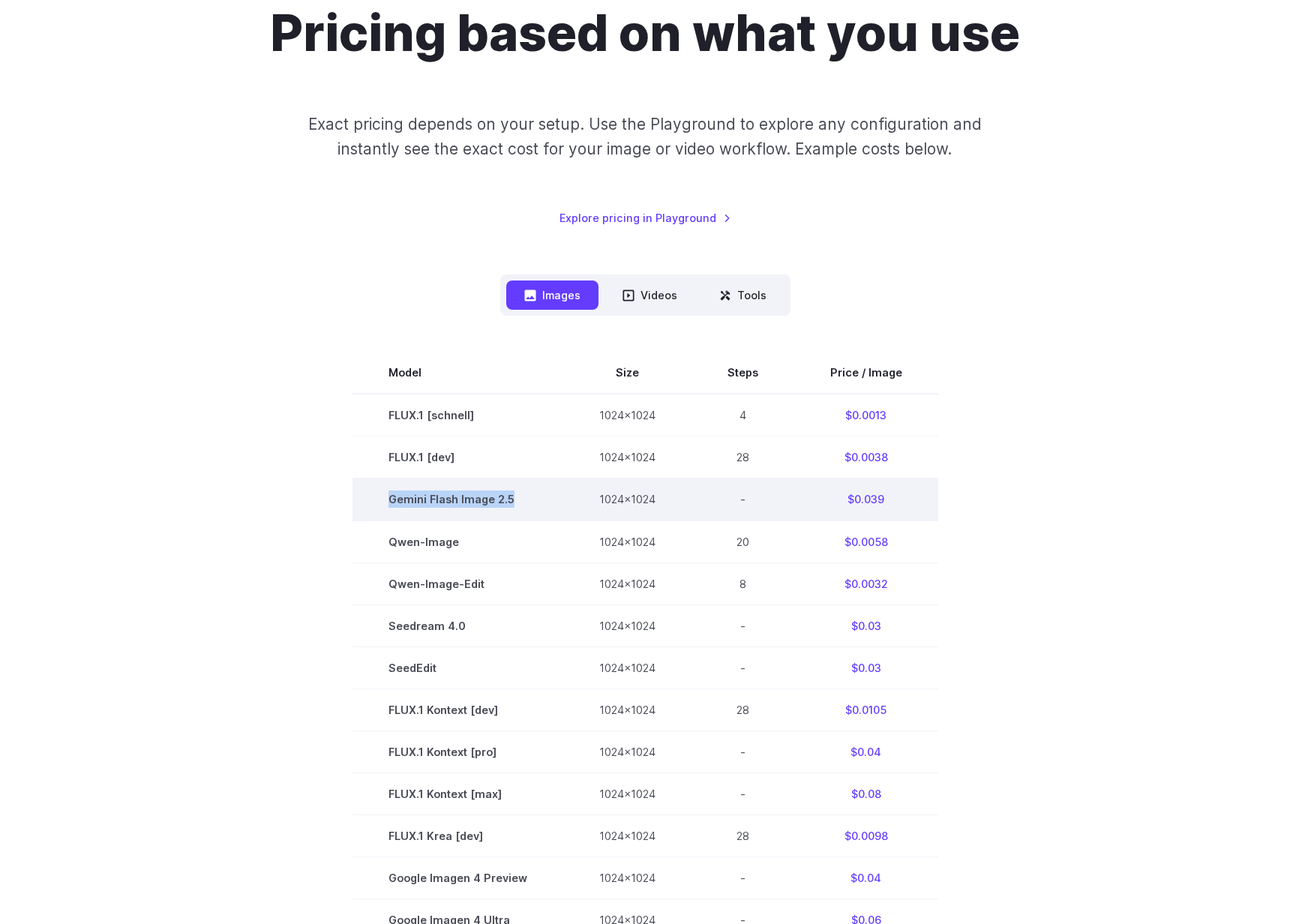
drag, startPoint x: 518, startPoint y: 500, endPoint x: 382, endPoint y: 499, distance: 136.0
click at [382, 499] on td "Gemini Flash Image 2.5" at bounding box center [457, 499] width 210 height 42
copy span "Gemini Flash Image 2.5"
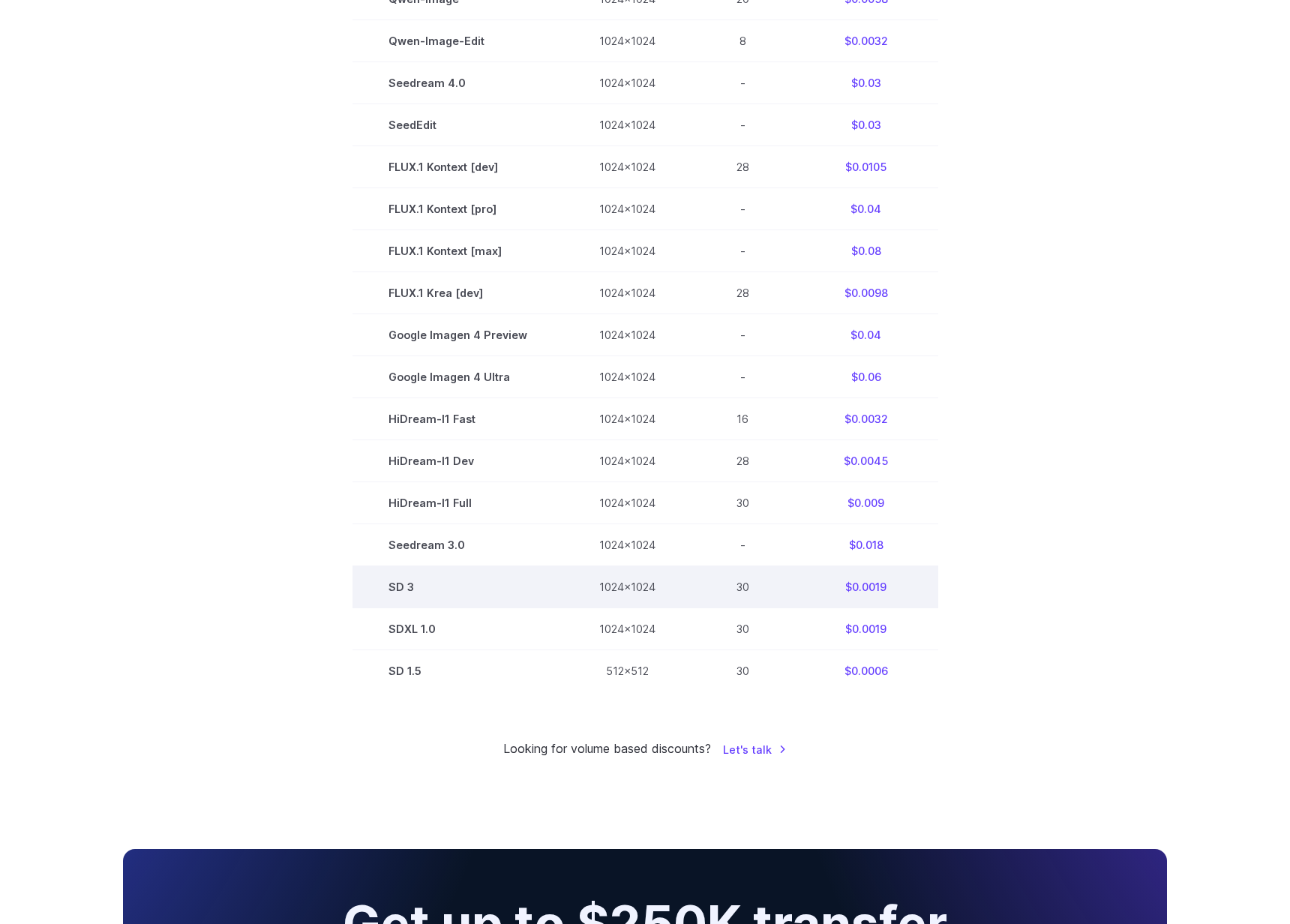
scroll to position [690, 0]
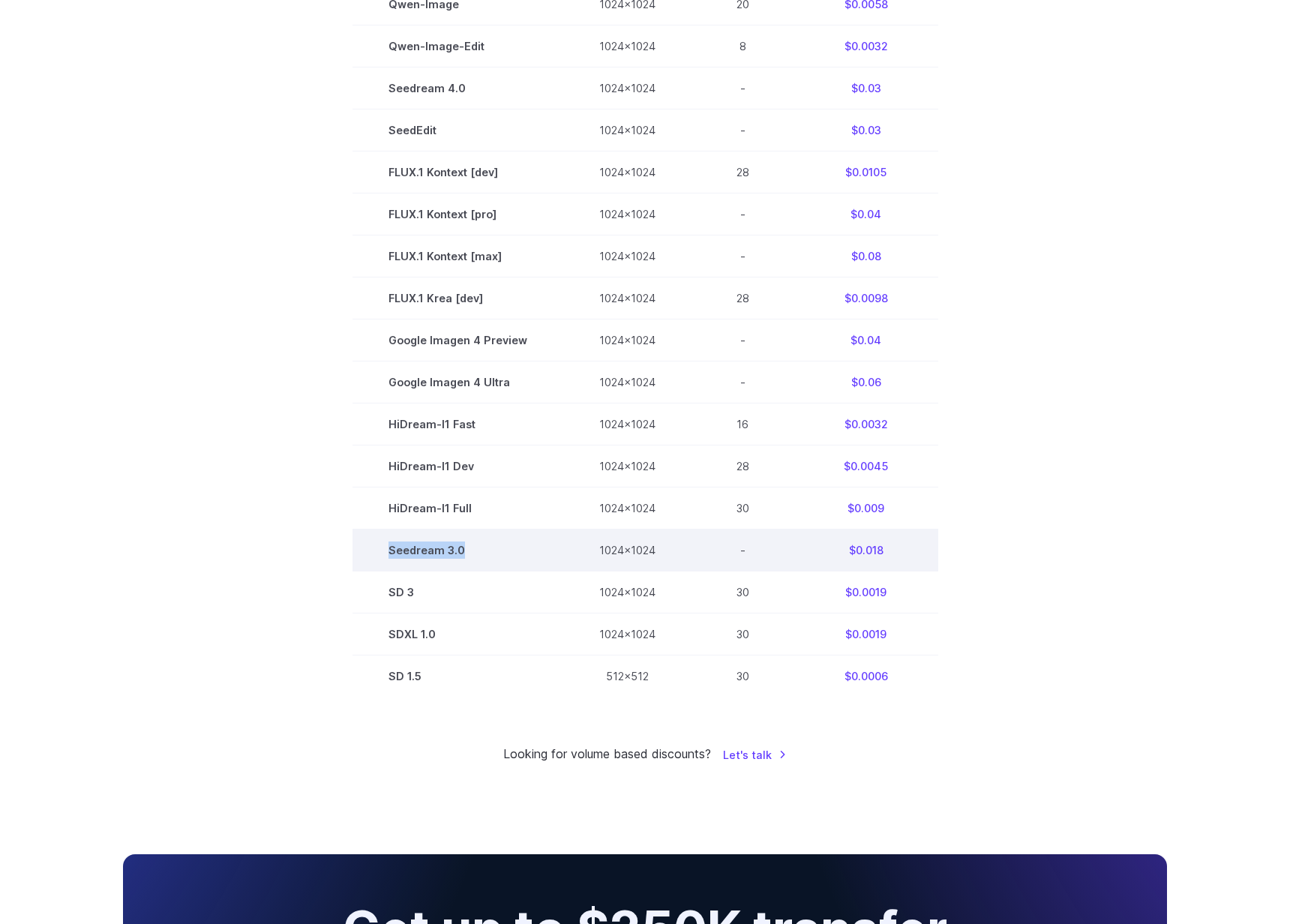
drag, startPoint x: 473, startPoint y: 547, endPoint x: 392, endPoint y: 550, distance: 81.1
click at [392, 550] on td "Seedream 3.0" at bounding box center [457, 550] width 210 height 42
copy td "Seedream 3.0"
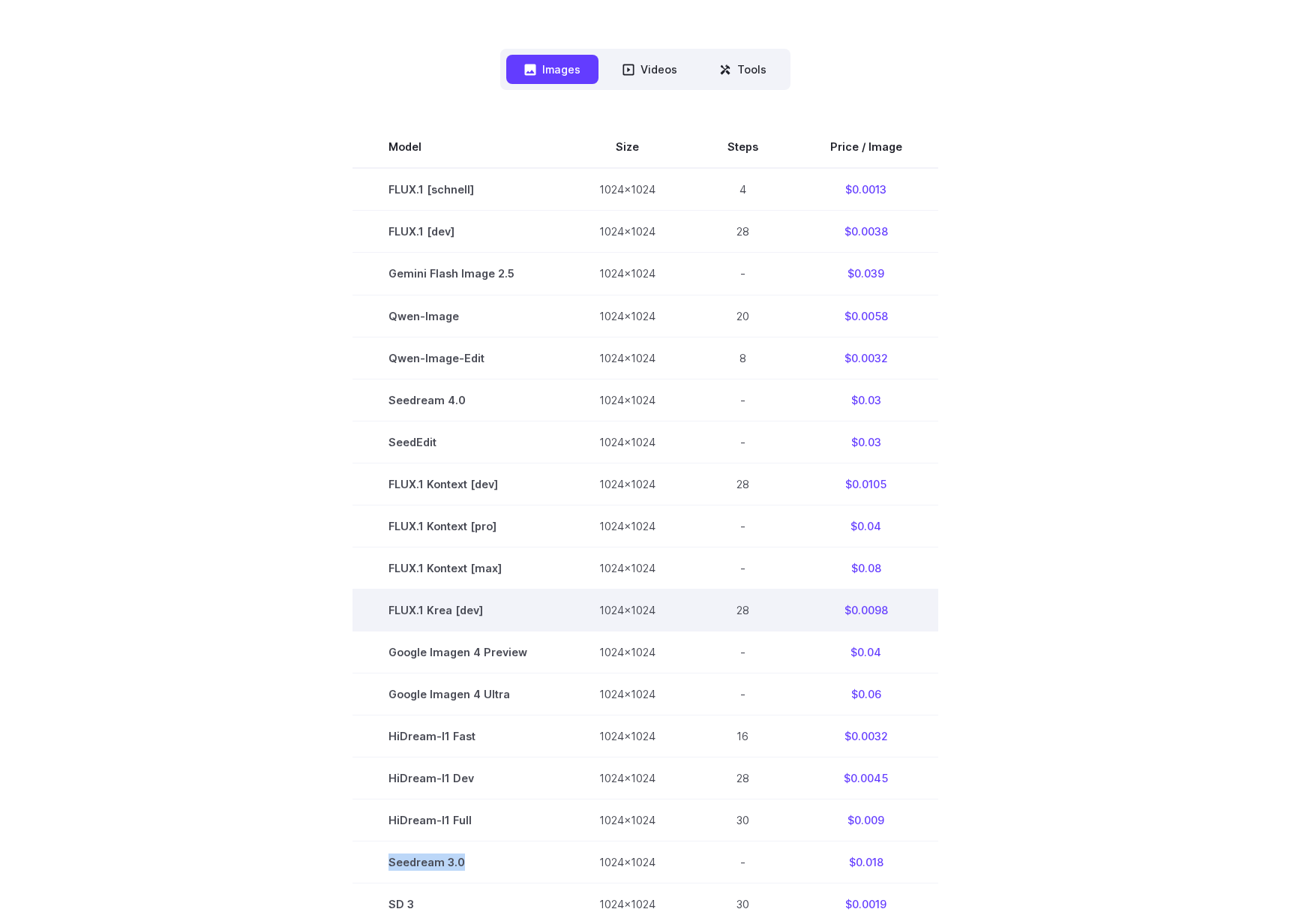
scroll to position [361, 0]
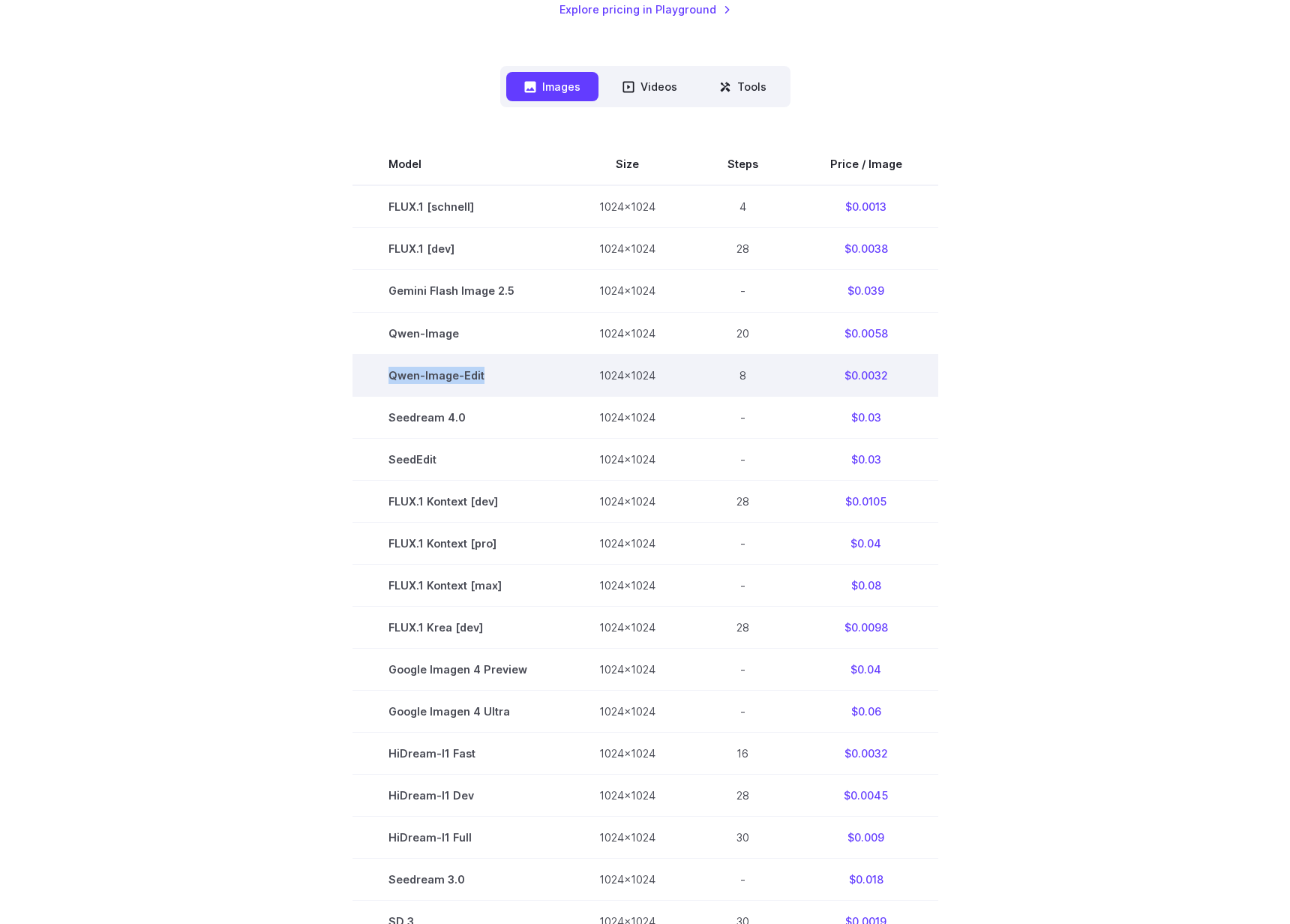
drag, startPoint x: 493, startPoint y: 374, endPoint x: 393, endPoint y: 376, distance: 100.0
click at [393, 376] on td "Qwen-Image-Edit" at bounding box center [457, 374] width 210 height 42
copy td "Qwen-Image-Edit"
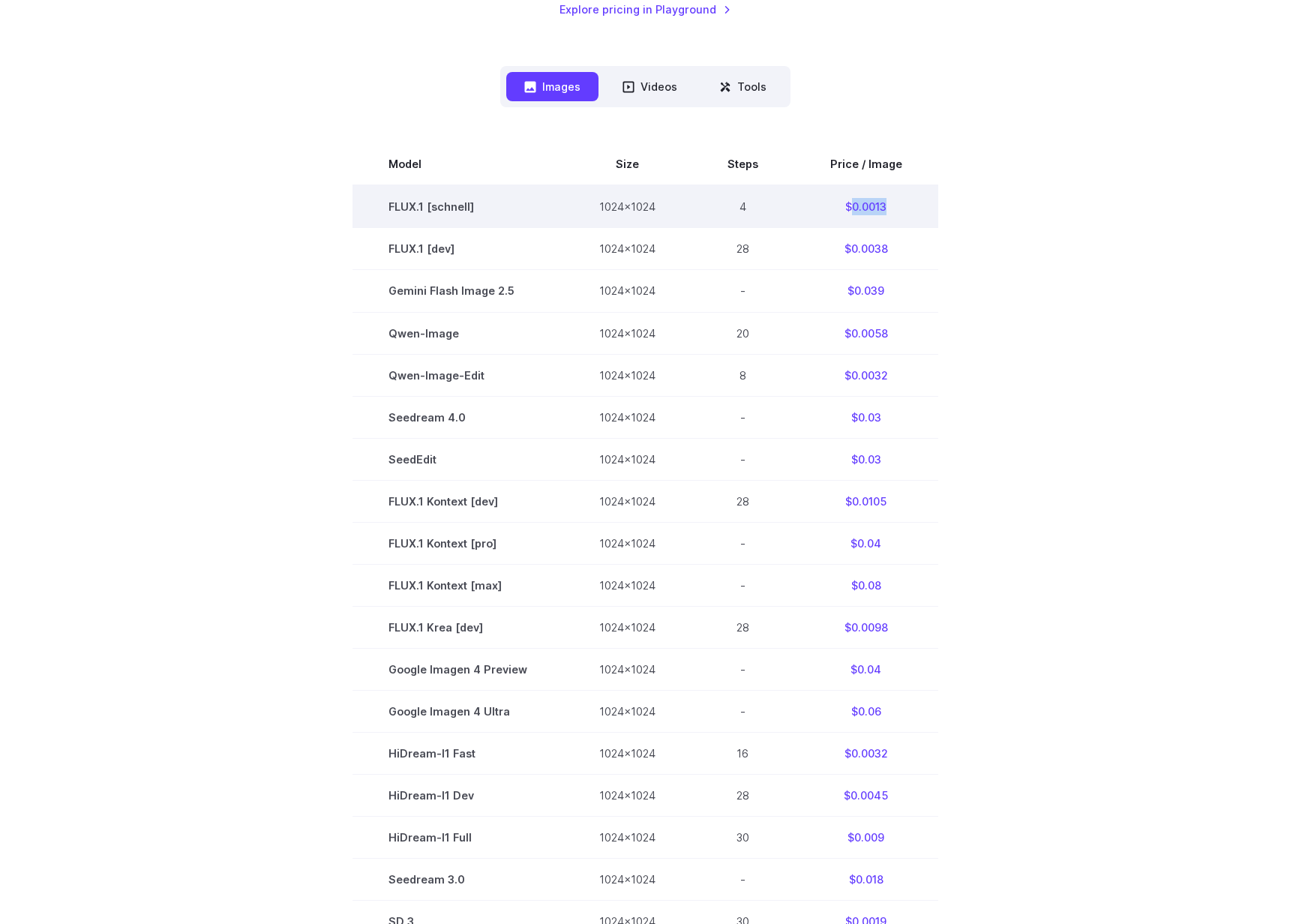
drag, startPoint x: 892, startPoint y: 200, endPoint x: 851, endPoint y: 204, distance: 41.2
click at [851, 204] on td "$0.0013" at bounding box center [866, 207] width 144 height 43
copy td "0.0013"
